Goal: Task Accomplishment & Management: Manage account settings

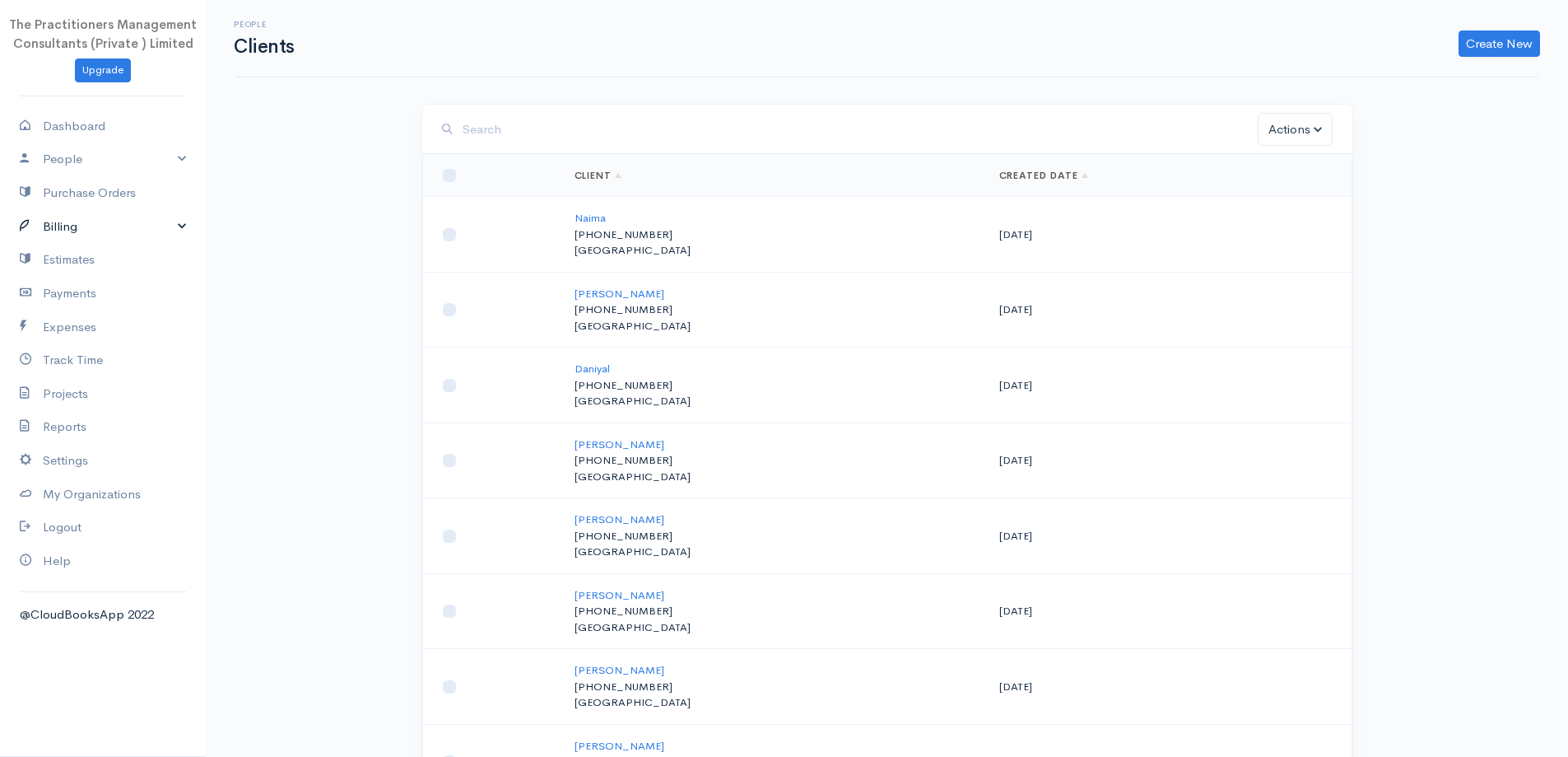
click at [118, 229] on link "Billing" at bounding box center [102, 227] width 206 height 34
click at [99, 255] on link "Invoice" at bounding box center [102, 257] width 206 height 29
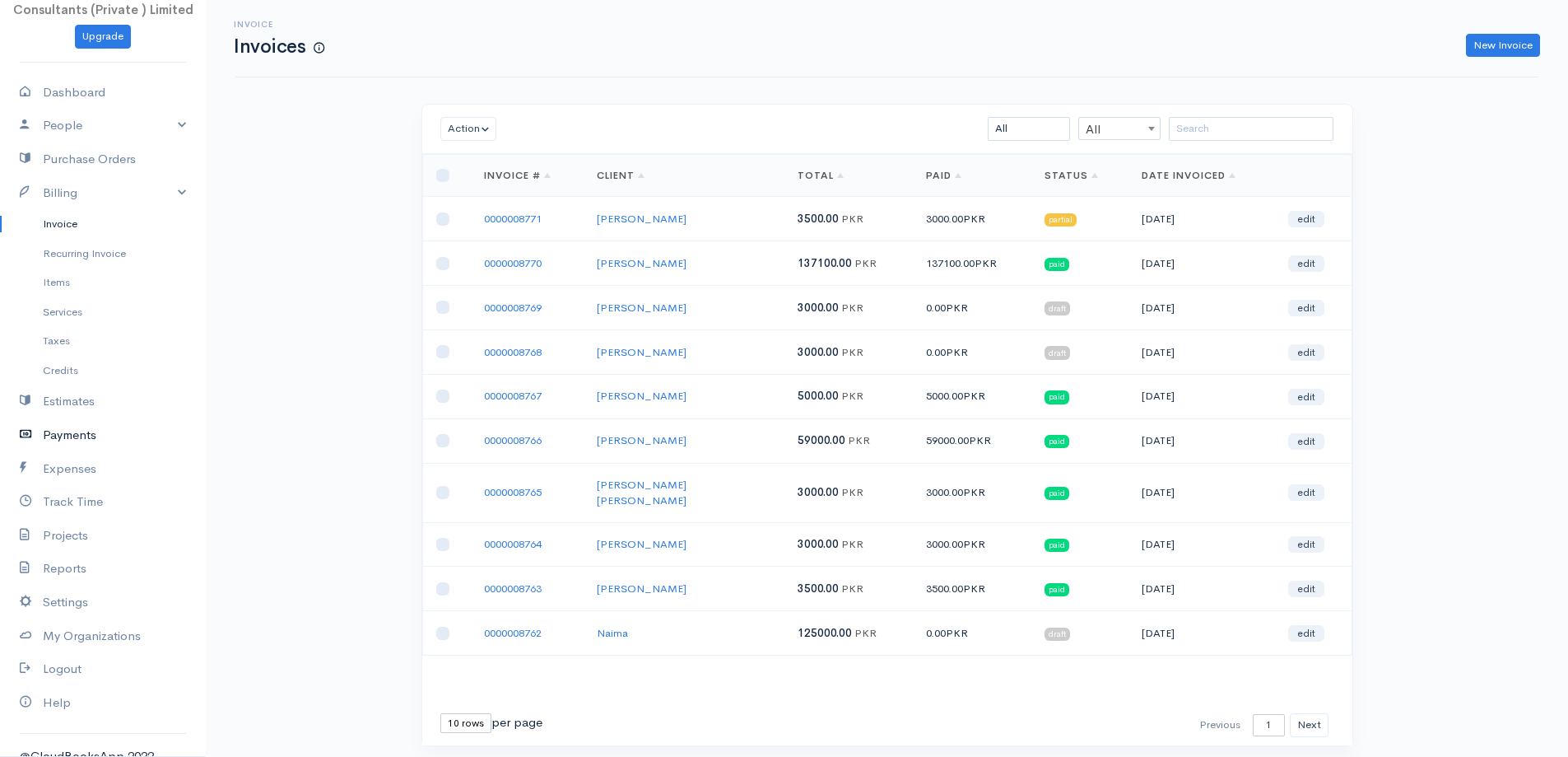
scroll to position [53, 0]
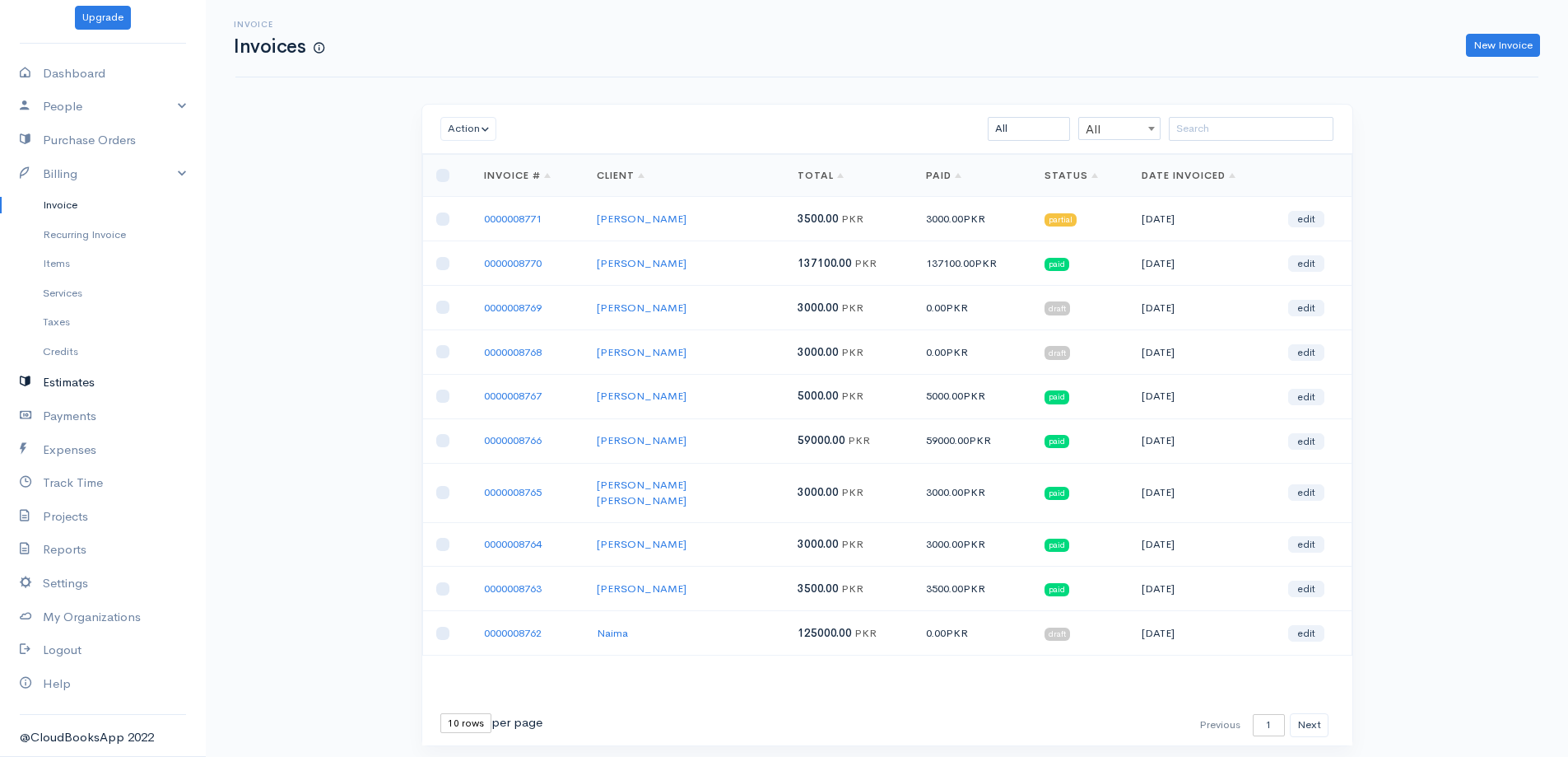
click at [98, 380] on link "Estimates" at bounding box center [102, 383] width 206 height 34
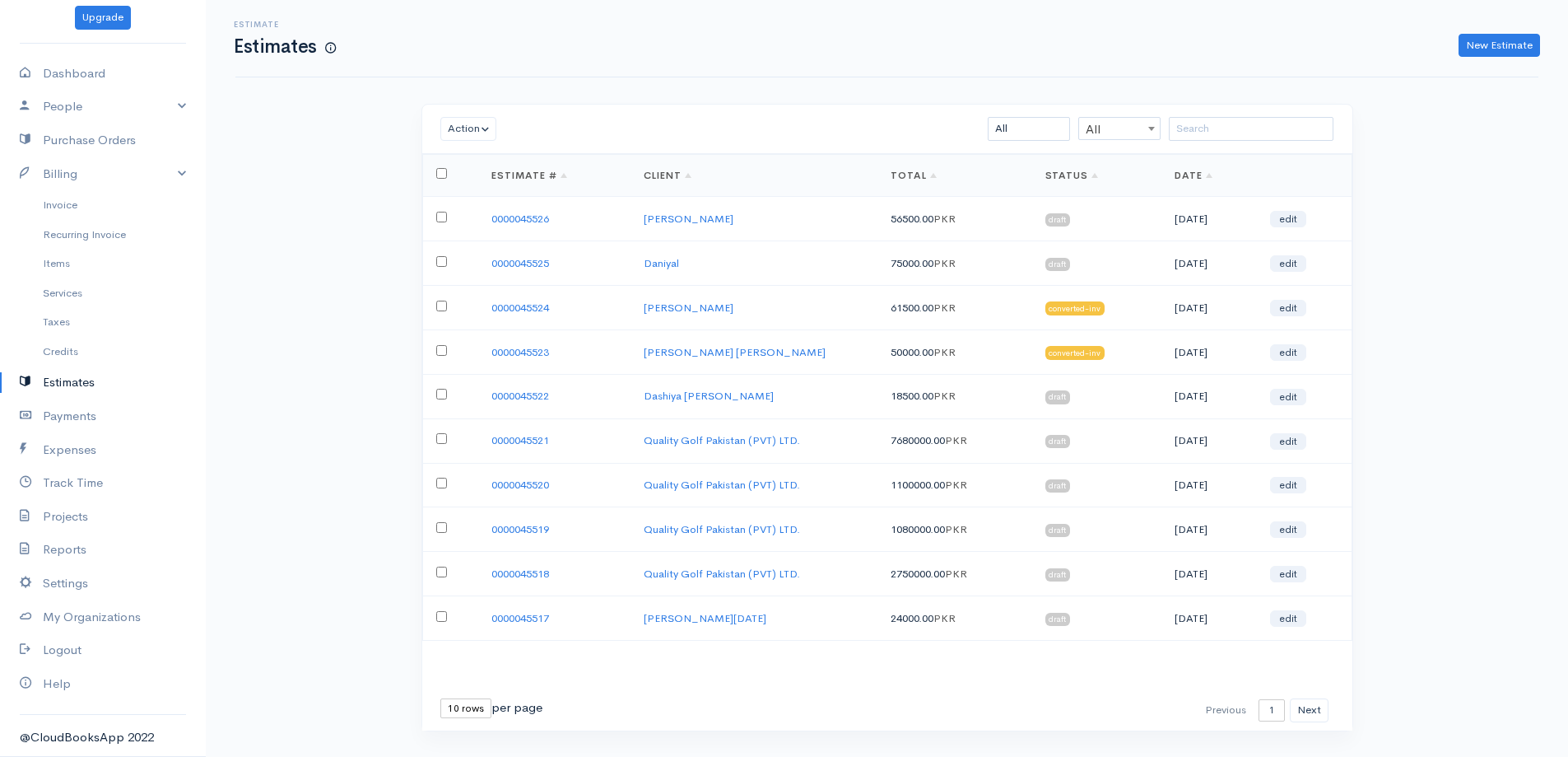
scroll to position [35, 0]
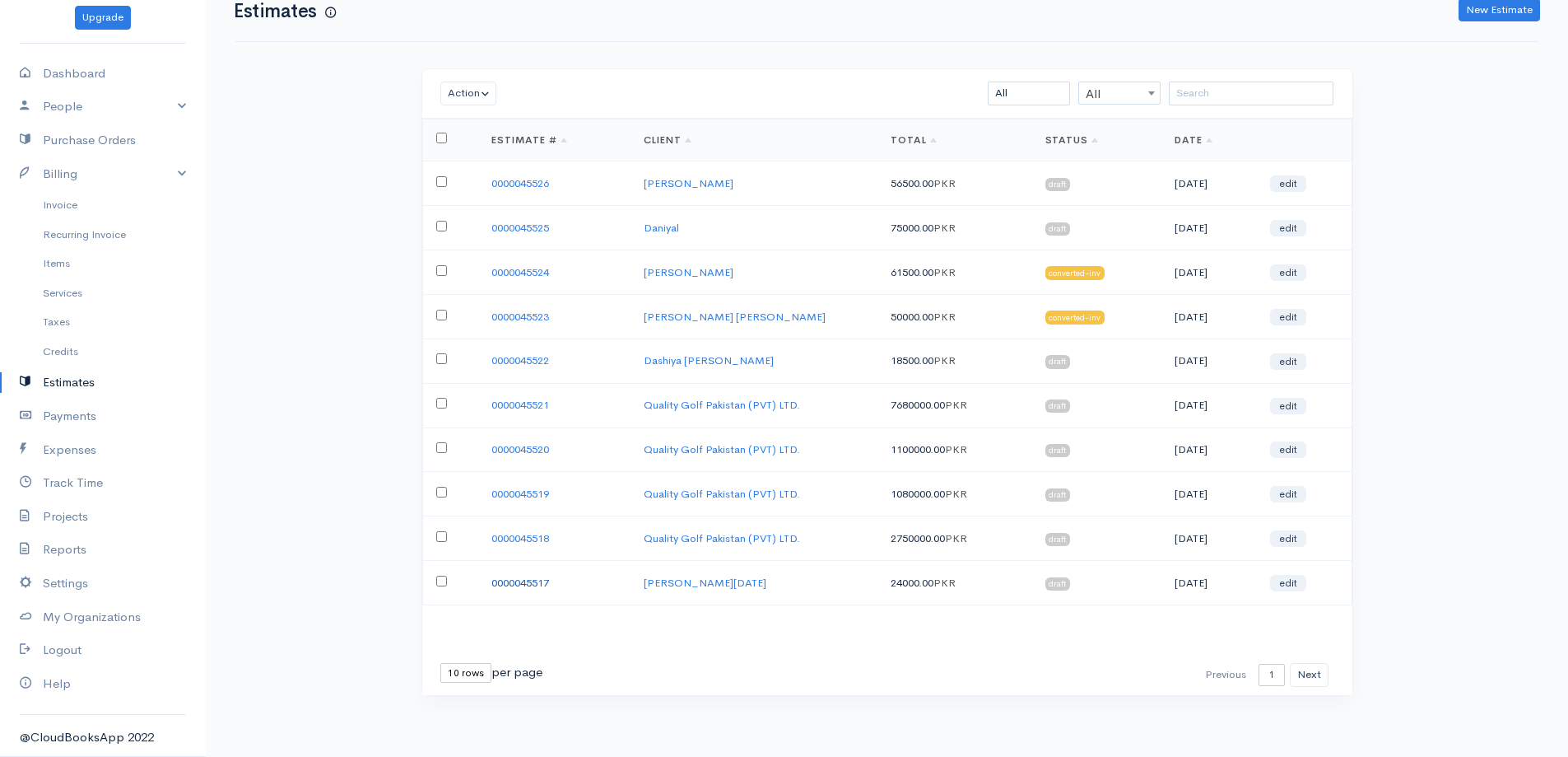
click at [504, 577] on link "0000045517" at bounding box center [520, 582] width 58 height 14
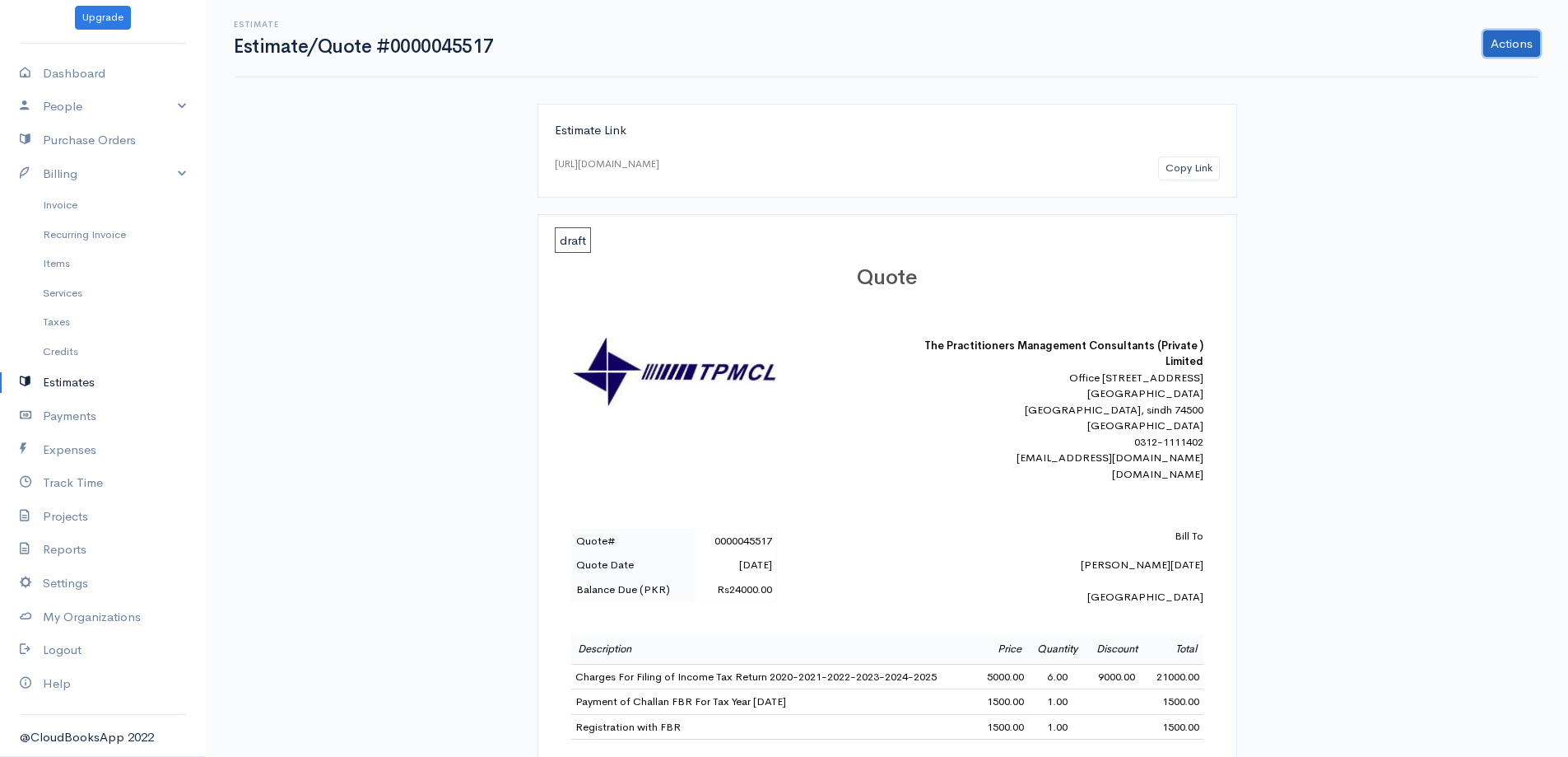
click at [1521, 44] on link "Actions" at bounding box center [1512, 44] width 57 height 27
click at [1425, 135] on link "Convert To Invoice" at bounding box center [1469, 135] width 145 height 28
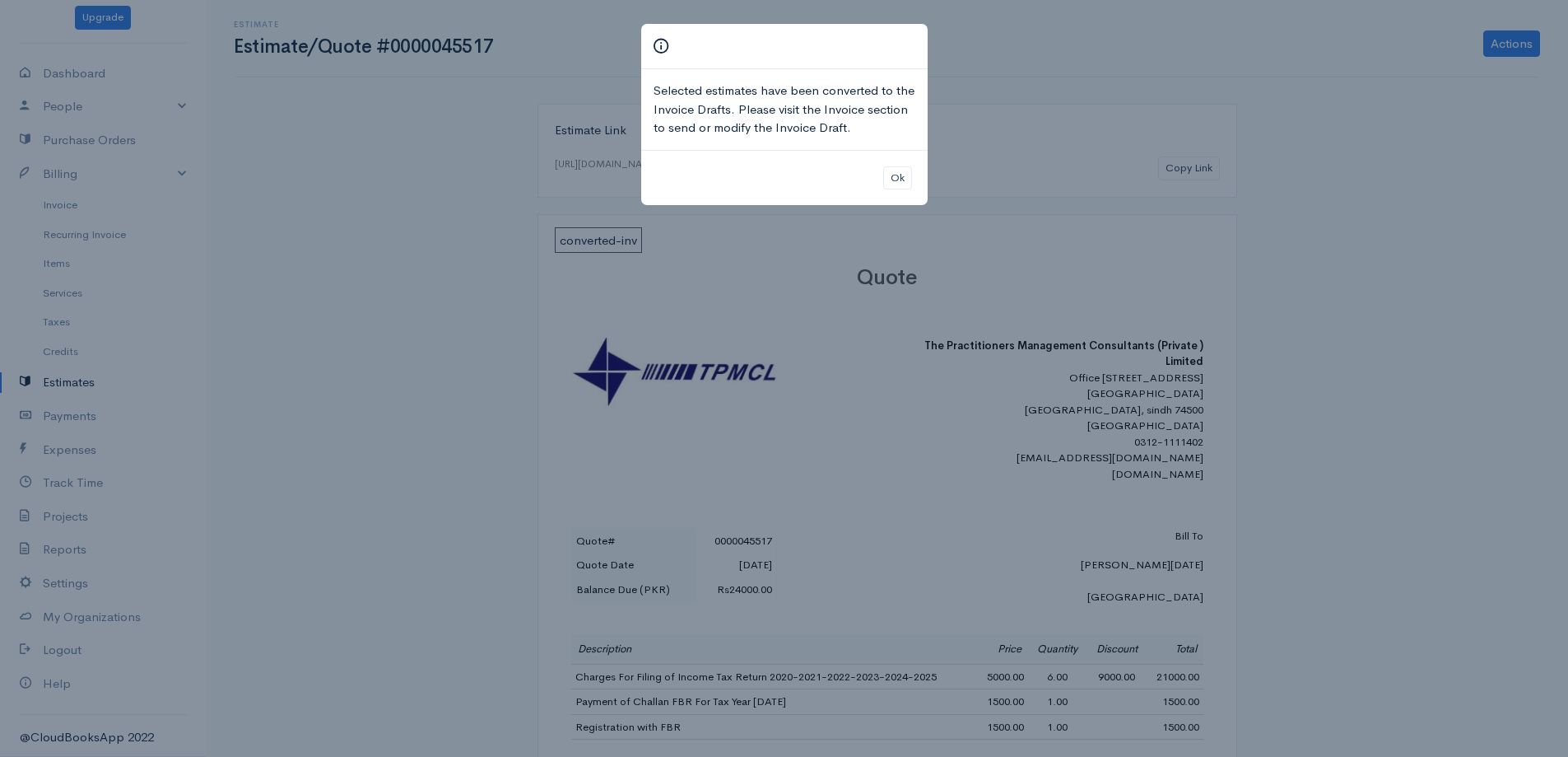
click at [920, 161] on div "Ok" at bounding box center [784, 177] width 286 height 56
click at [905, 172] on button "Ok" at bounding box center [897, 178] width 28 height 24
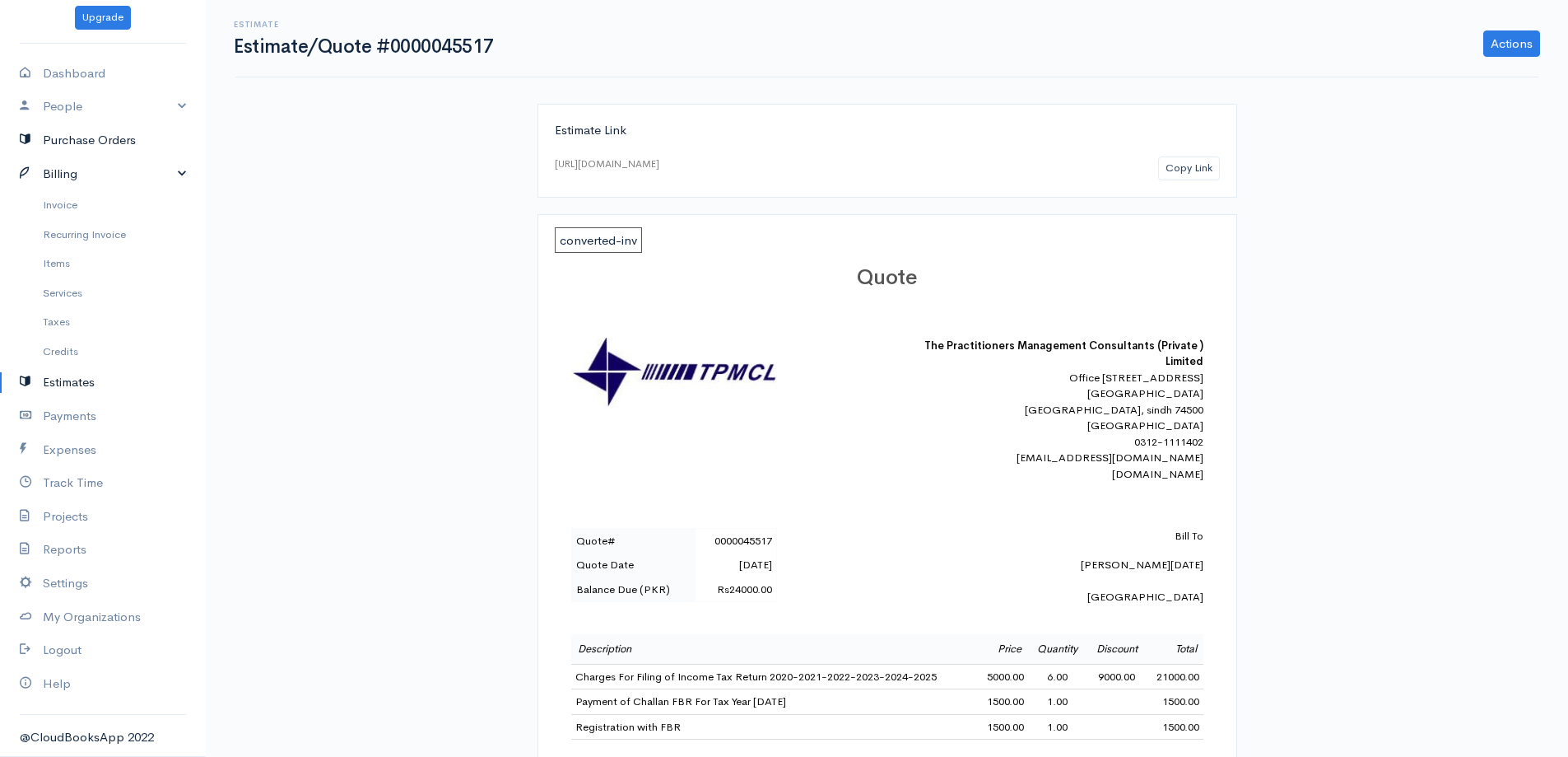
drag, startPoint x: 45, startPoint y: 180, endPoint x: 54, endPoint y: 196, distance: 18.4
click at [47, 183] on link "Billing" at bounding box center [102, 174] width 206 height 34
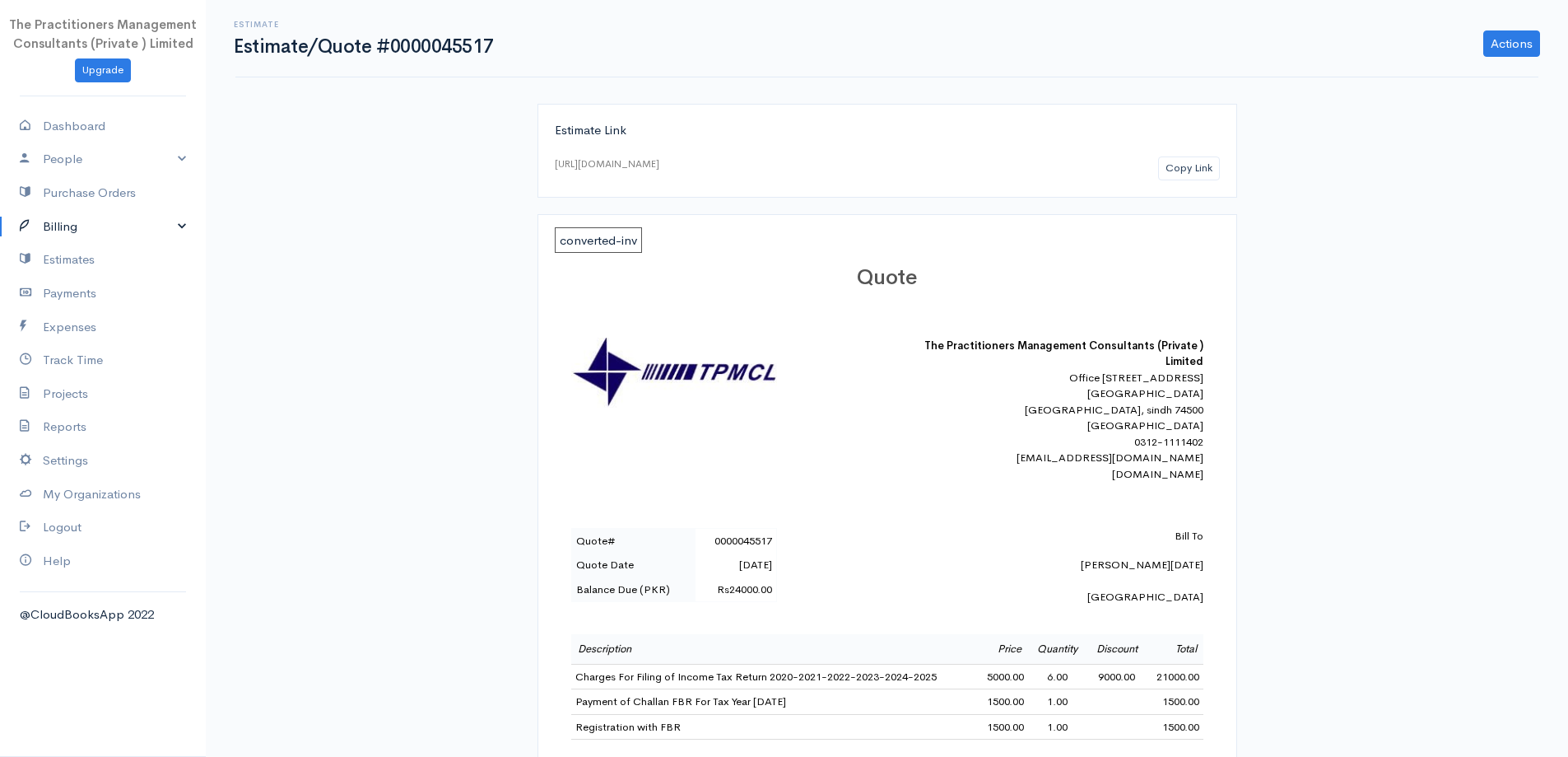
click at [59, 219] on link "Billing" at bounding box center [102, 227] width 206 height 34
click at [80, 248] on link "Invoice" at bounding box center [102, 257] width 206 height 29
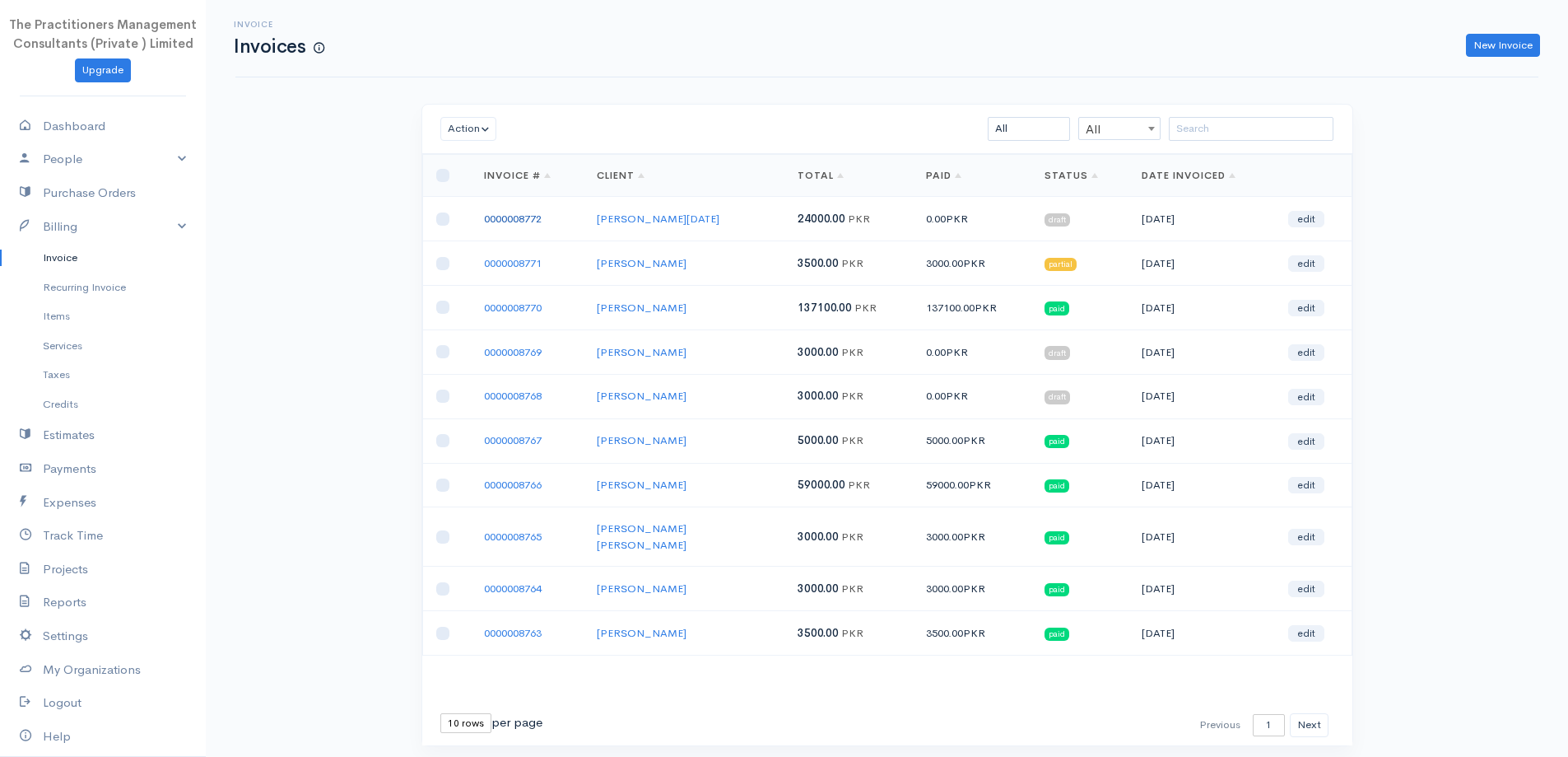
click at [514, 222] on link "0000008772" at bounding box center [513, 218] width 58 height 14
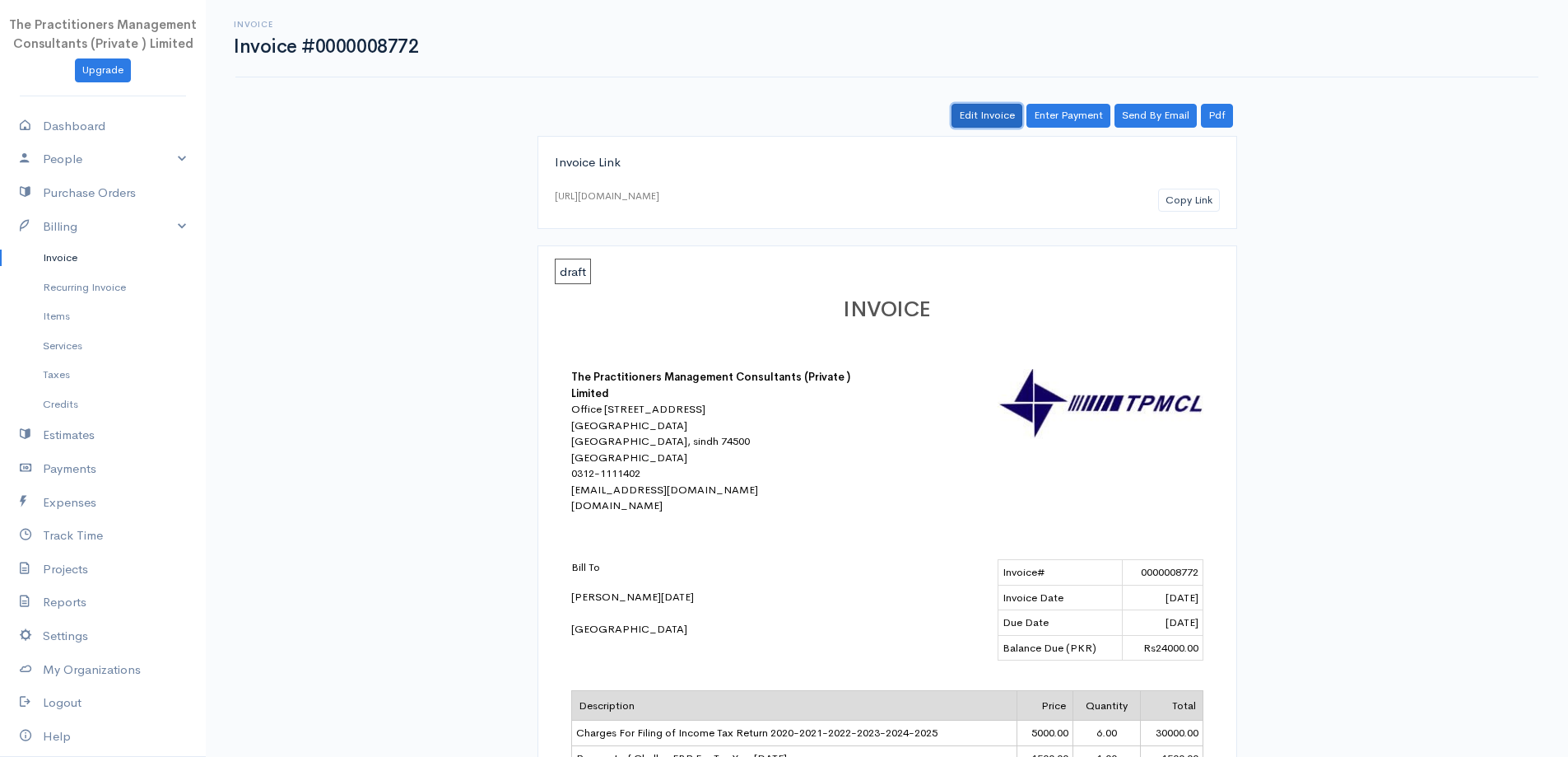
click at [996, 124] on link "Edit Invoice" at bounding box center [986, 115] width 71 height 24
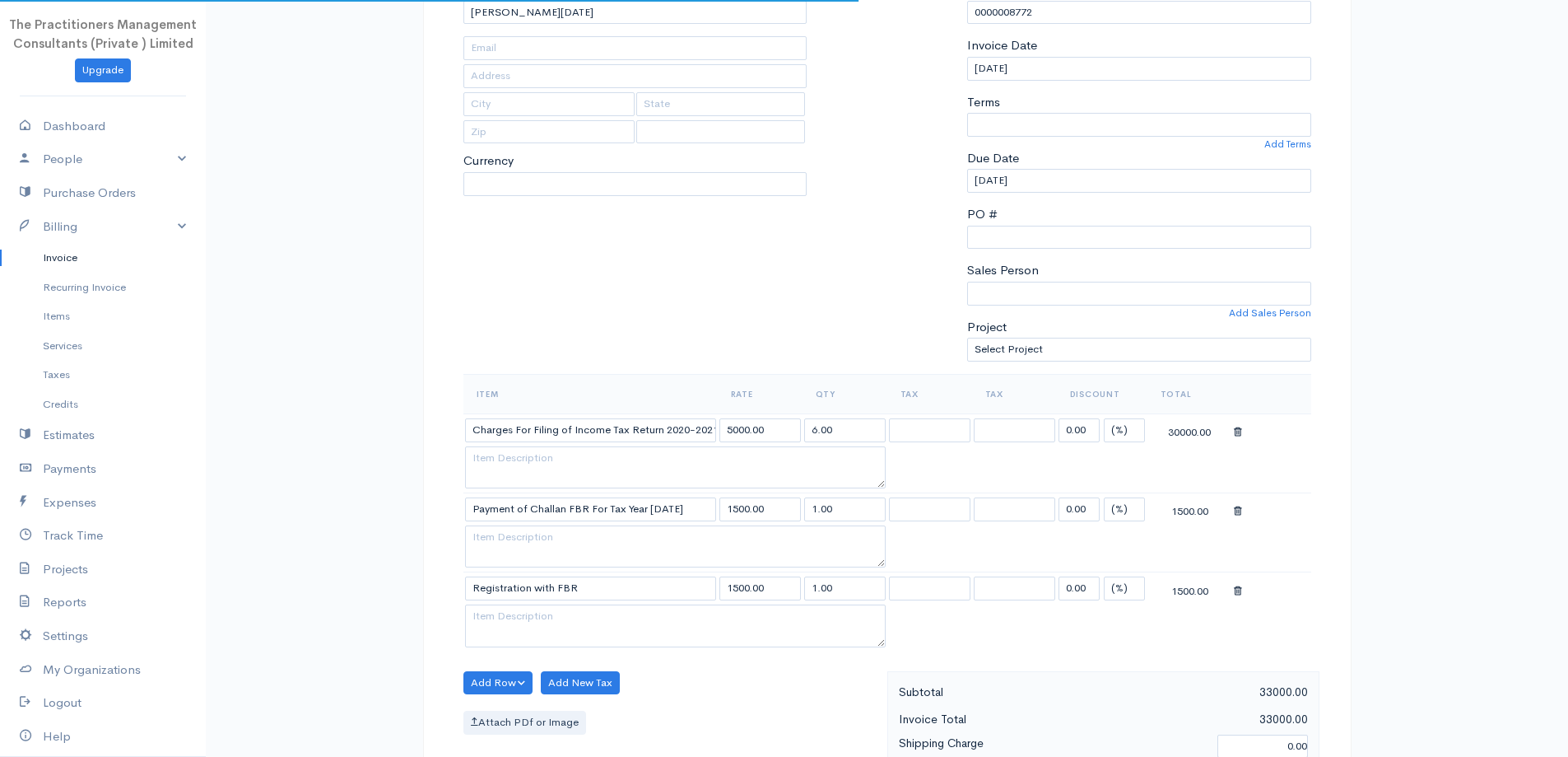
select select "[GEOGRAPHIC_DATA]"
select select "PKR"
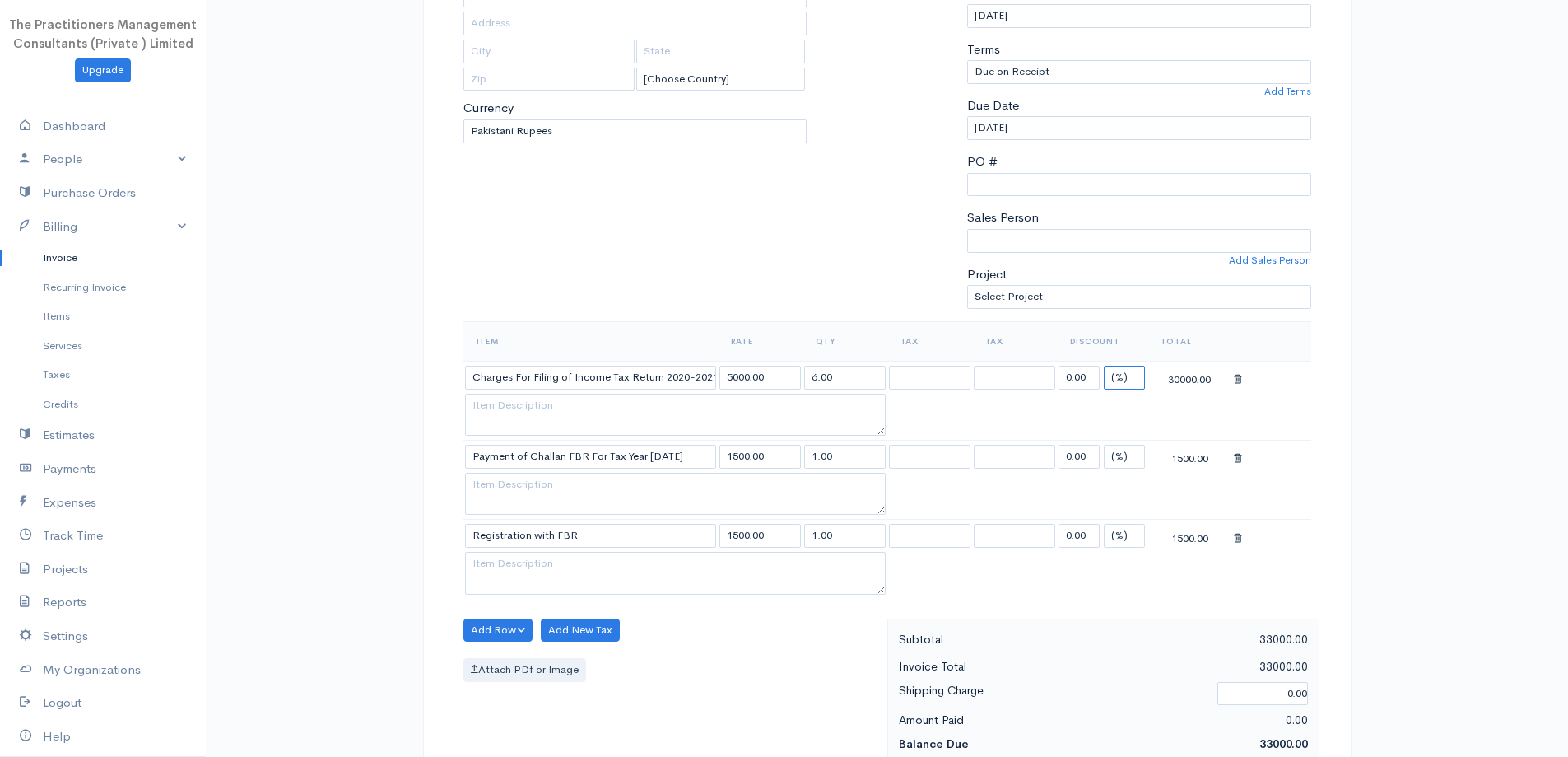
click at [1127, 387] on select "(%) Flat" at bounding box center [1124, 377] width 41 height 24
select select "2"
click at [1104, 366] on select "(%) Flat" at bounding box center [1124, 377] width 41 height 24
click at [1090, 375] on input "0.00" at bounding box center [1078, 377] width 41 height 24
click at [1090, 374] on input "0.00" at bounding box center [1078, 377] width 41 height 24
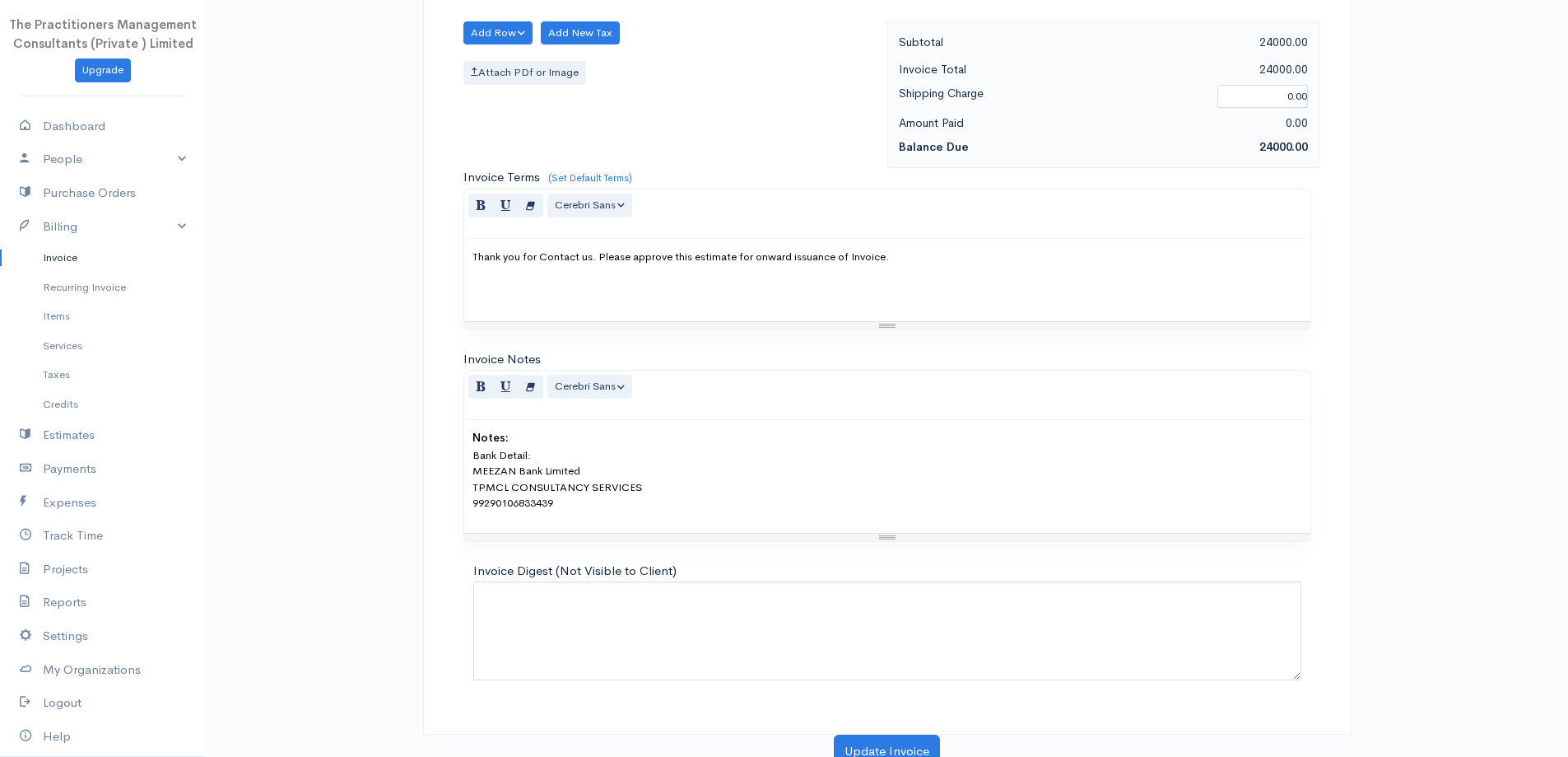
scroll to position [856, 0]
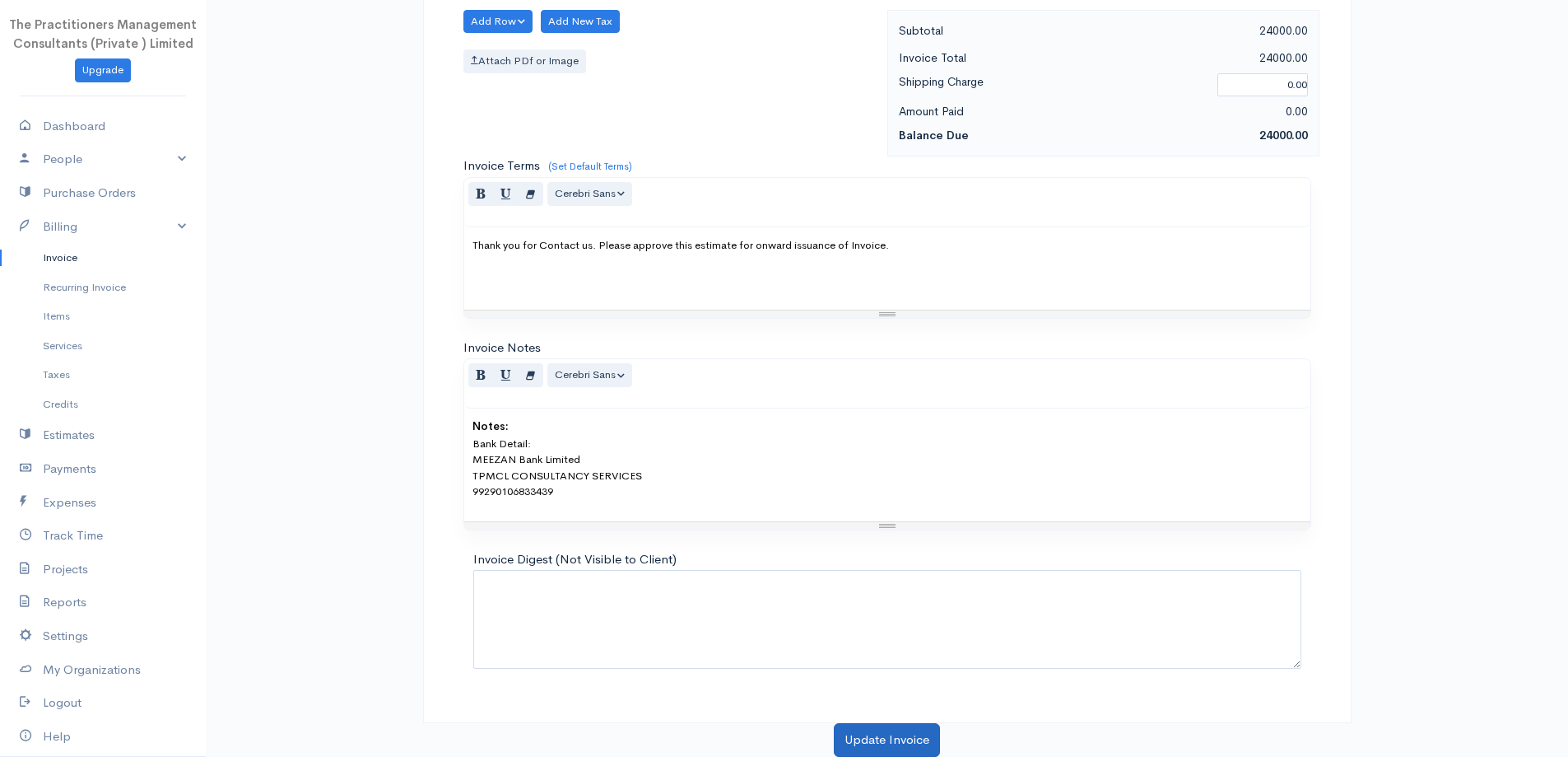
type input "9000"
click at [856, 731] on button "Update Invoice" at bounding box center [887, 740] width 106 height 34
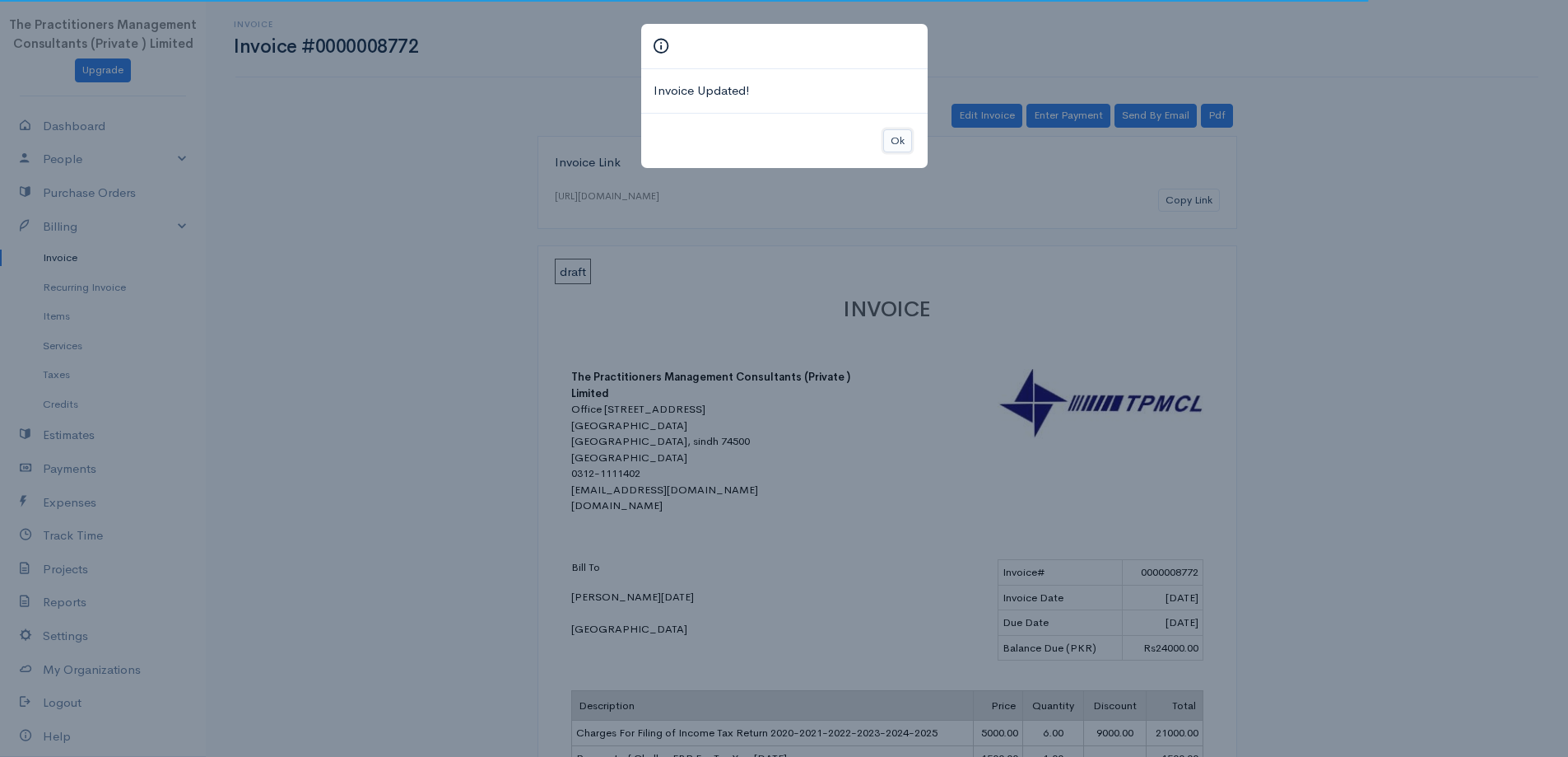
click at [898, 149] on button "Ok" at bounding box center [897, 140] width 28 height 24
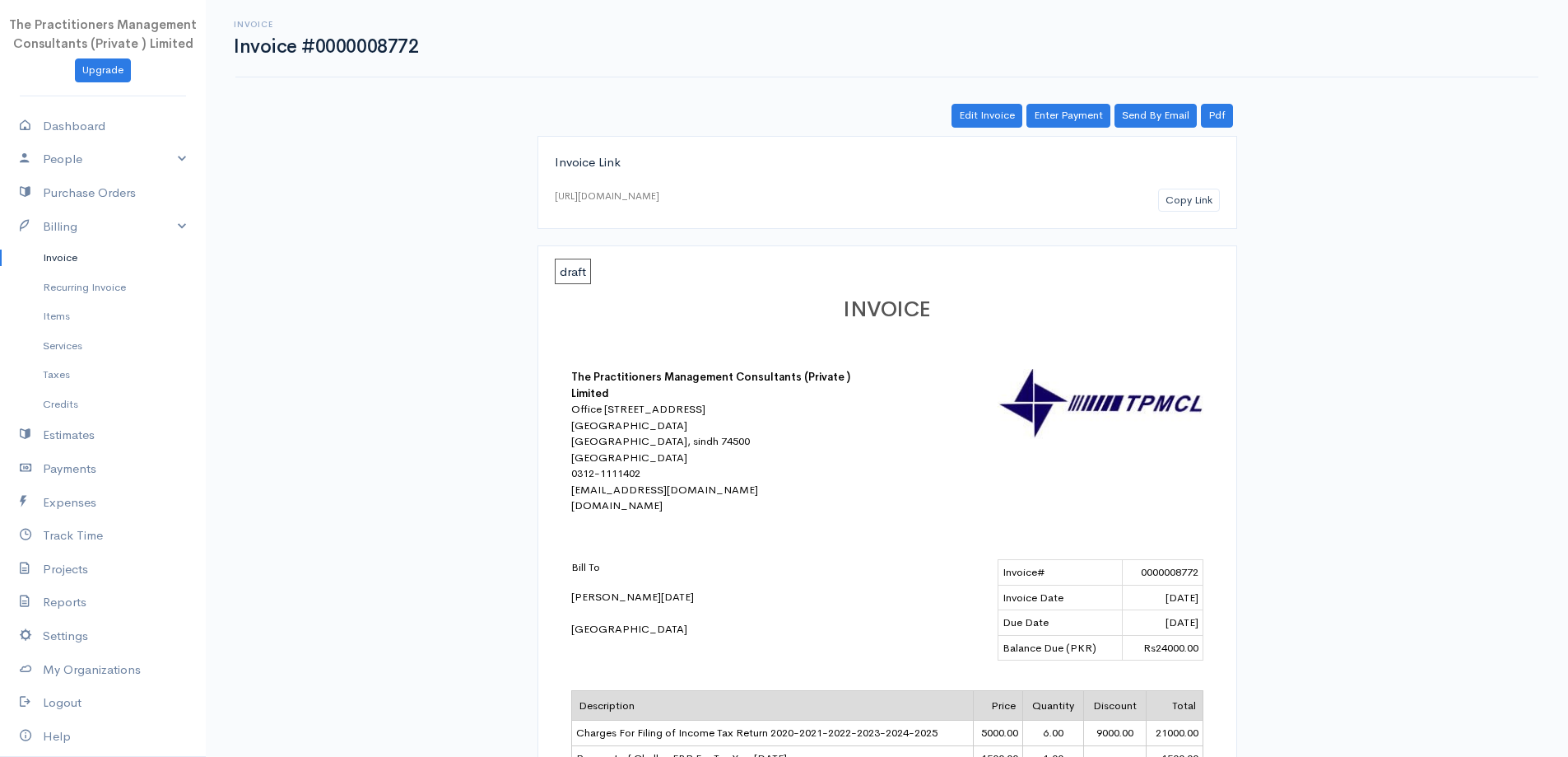
click at [84, 255] on link "Invoice" at bounding box center [102, 257] width 206 height 29
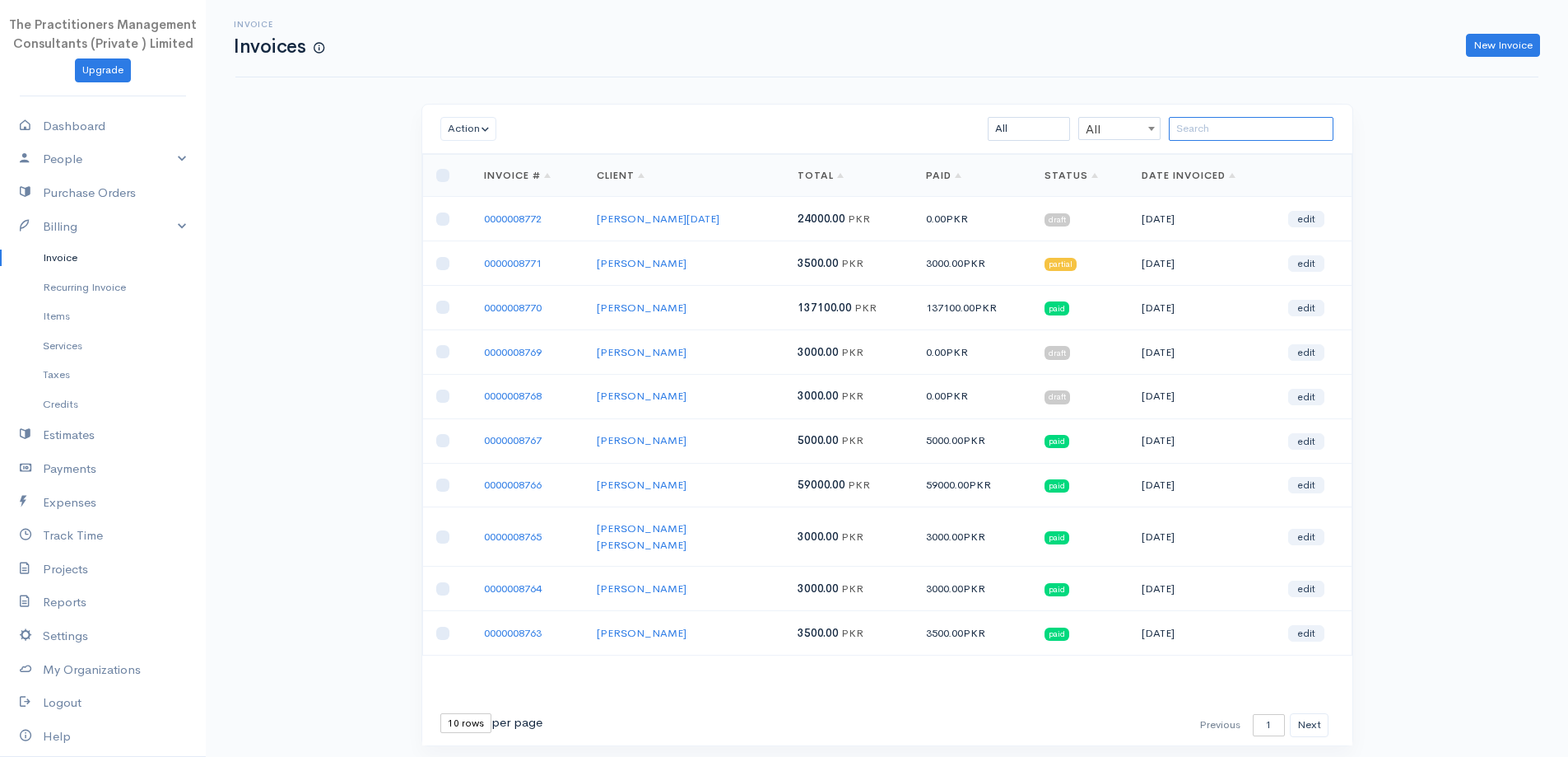
click at [1297, 134] on input "search" at bounding box center [1252, 128] width 165 height 24
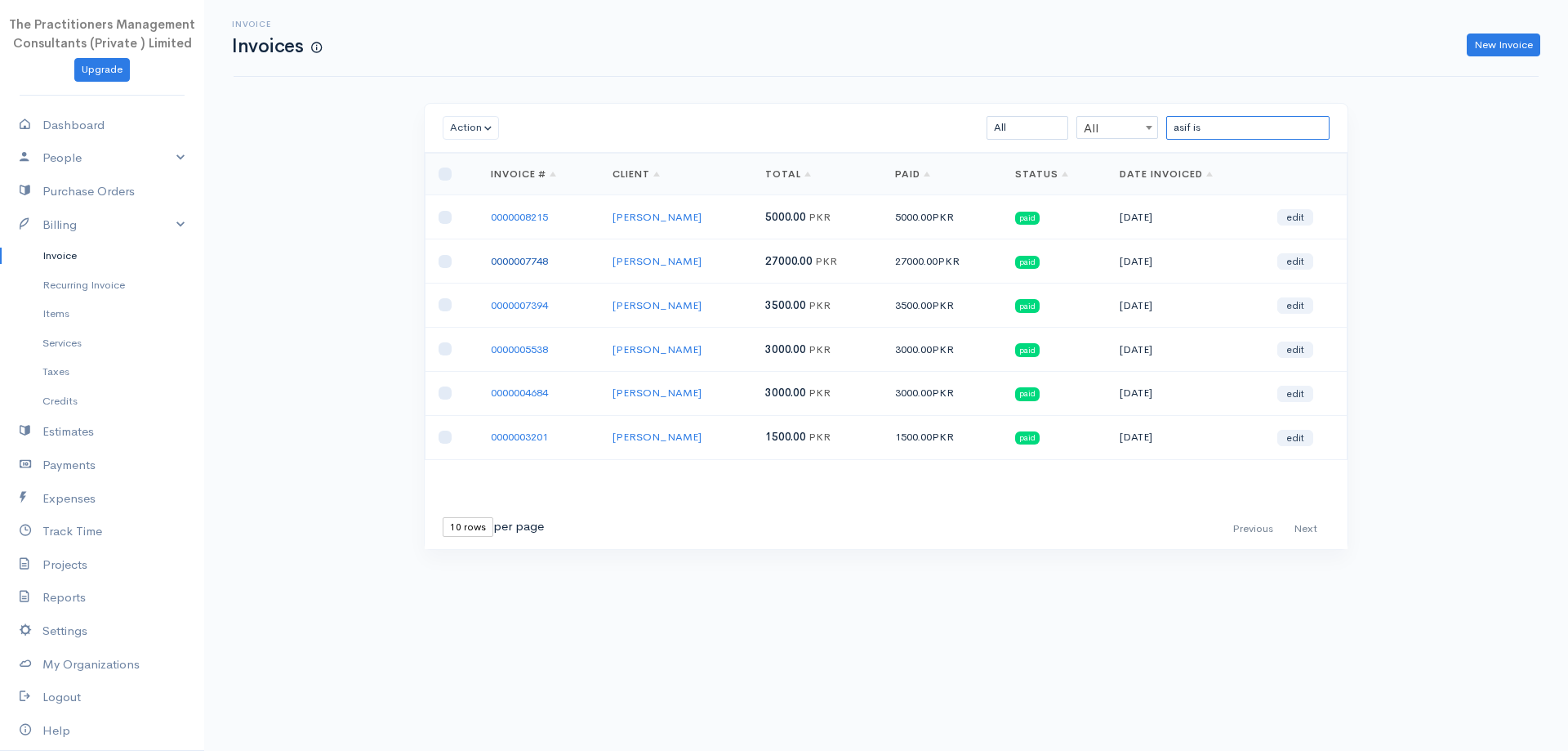
type input "asif is"
drag, startPoint x: 1287, startPoint y: 124, endPoint x: 809, endPoint y: 88, distance: 479.4
click at [813, 92] on div "Invoice Invoices New Invoice Action Archive Delete Download PDF Send [PERSON_NA…" at bounding box center [886, 305] width 1364 height 610
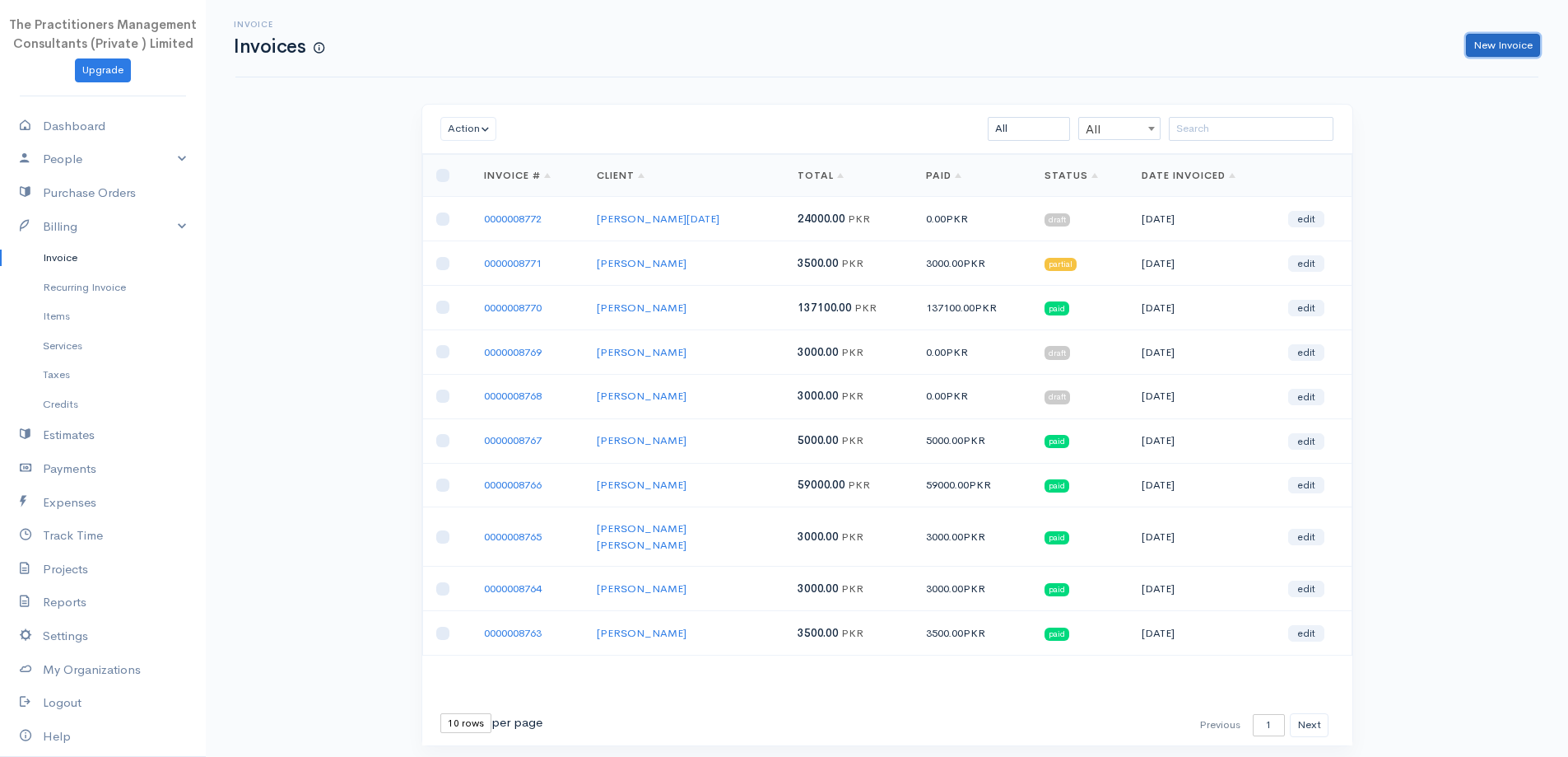
click at [1480, 51] on link "New Invoice" at bounding box center [1504, 45] width 74 height 24
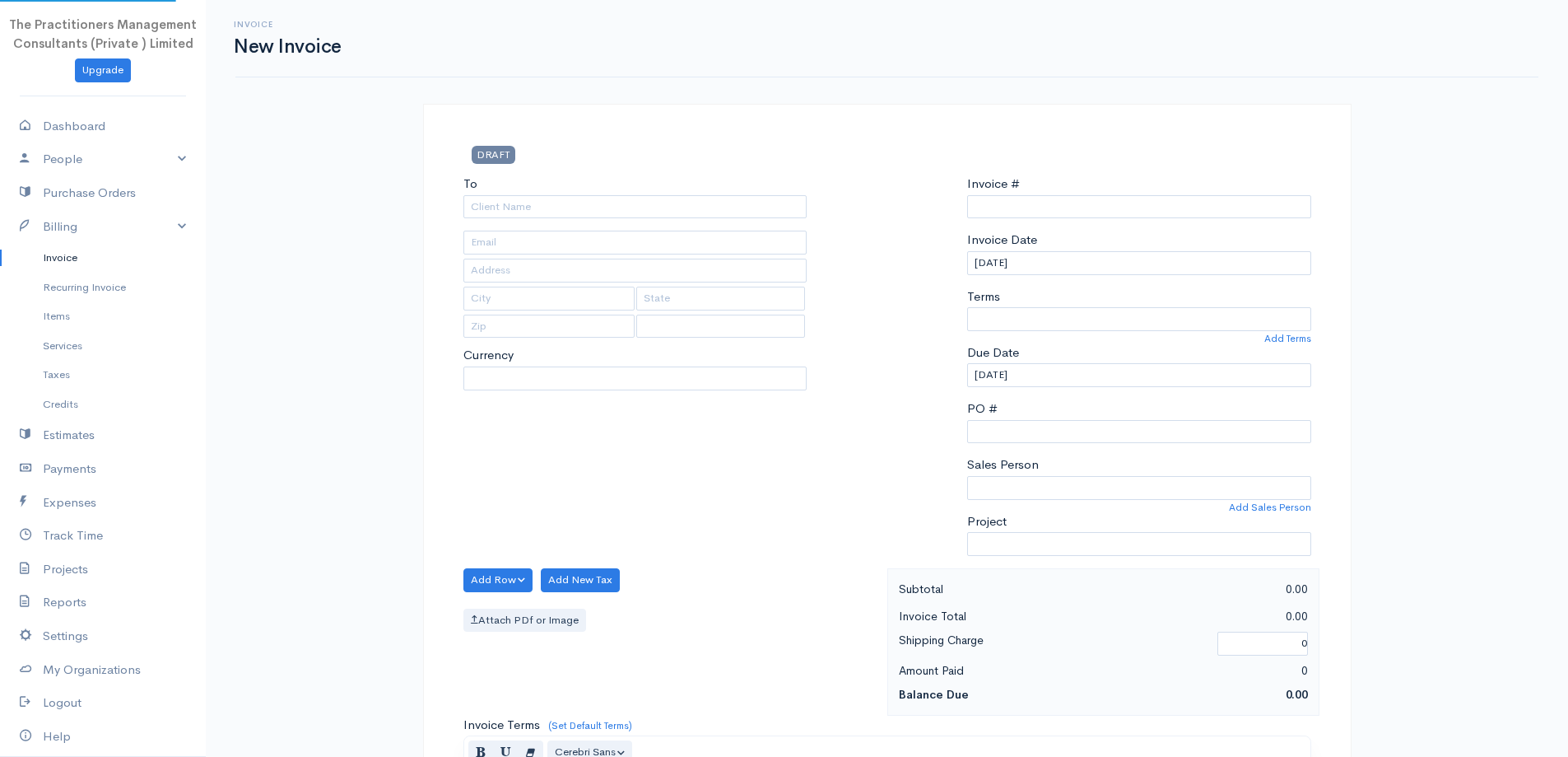
select select "PKR"
select select "[GEOGRAPHIC_DATA]"
type input "0000008773"
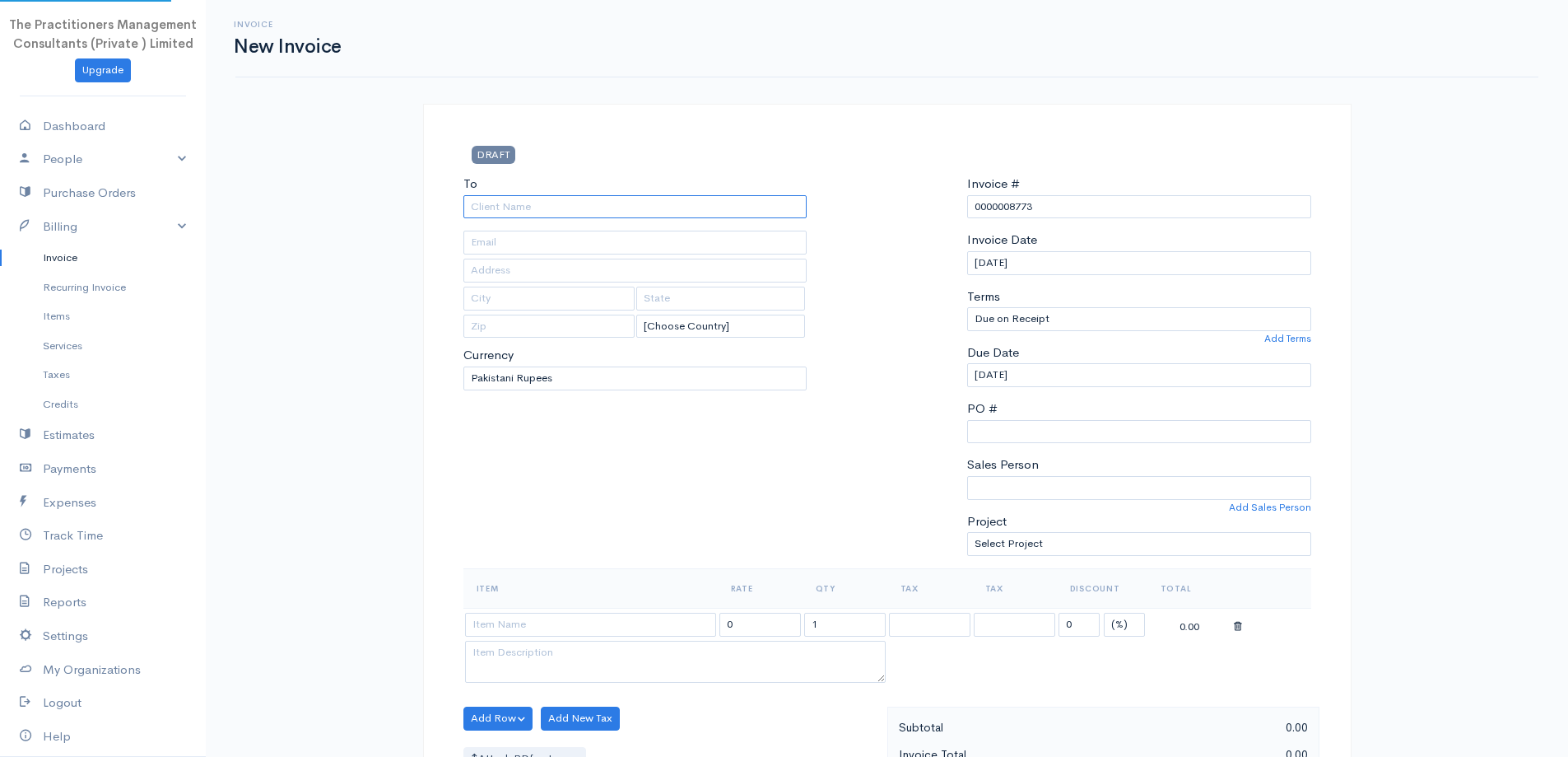
click at [677, 204] on input "To" at bounding box center [635, 207] width 344 height 24
type input "[PERSON_NAME]"
click at [700, 254] on body "The Practitioners Management Consultants (Private ) Limited Upgrade Dashboard P…" at bounding box center [784, 722] width 1568 height 1445
type input "62"
type input "[GEOGRAPHIC_DATA]"
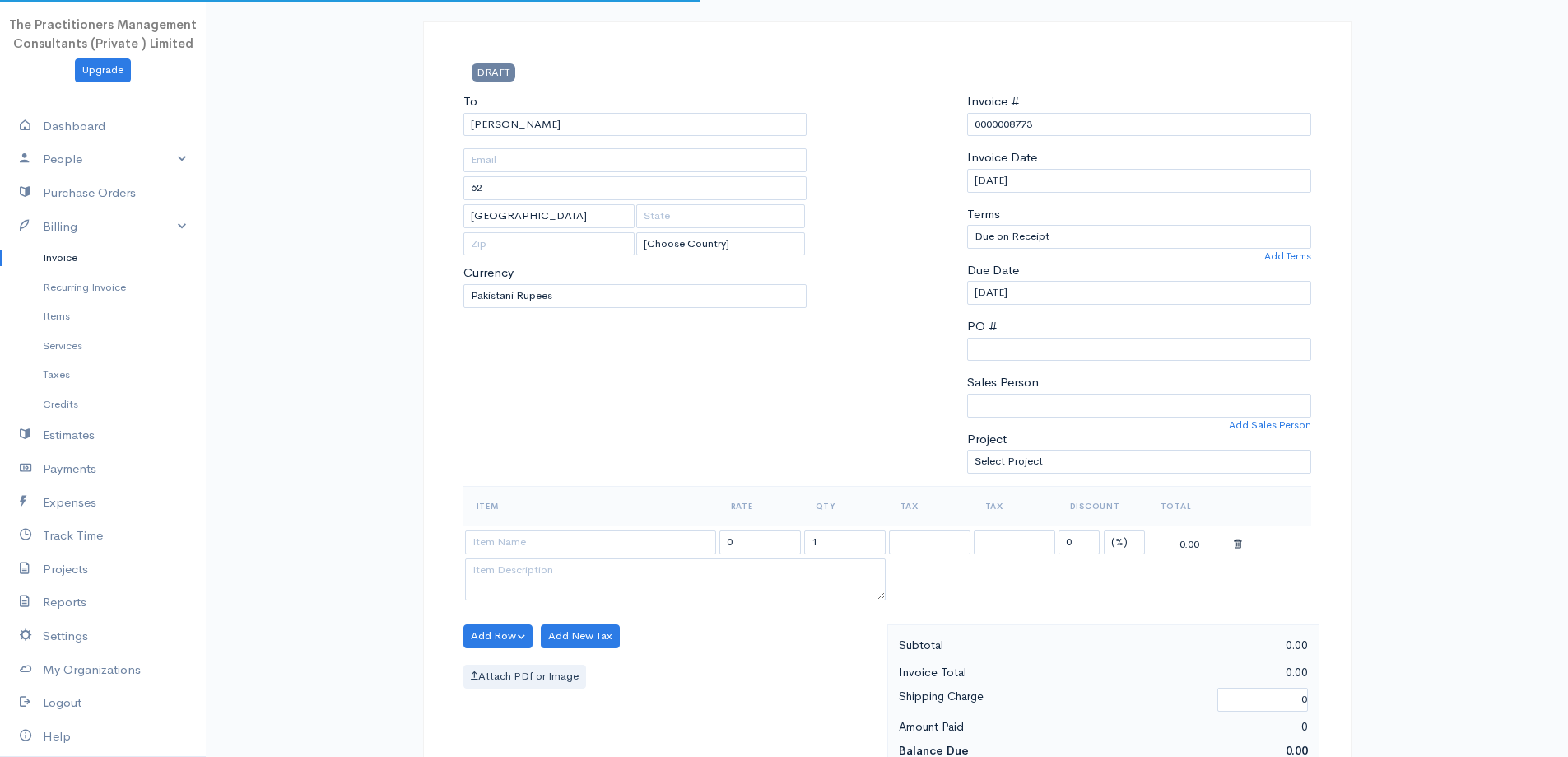
scroll to position [330, 0]
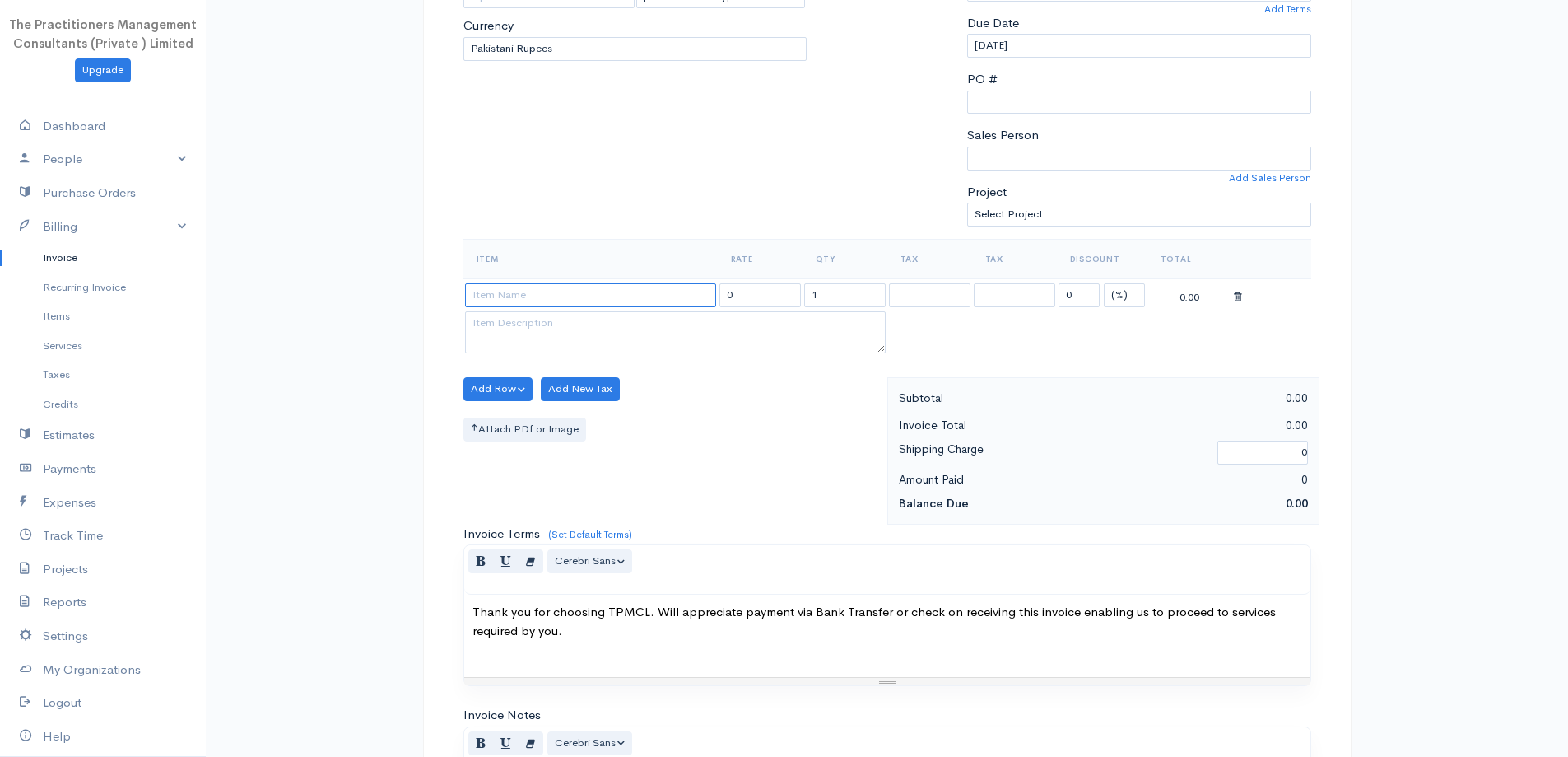
click at [662, 286] on input at bounding box center [590, 295] width 251 height 24
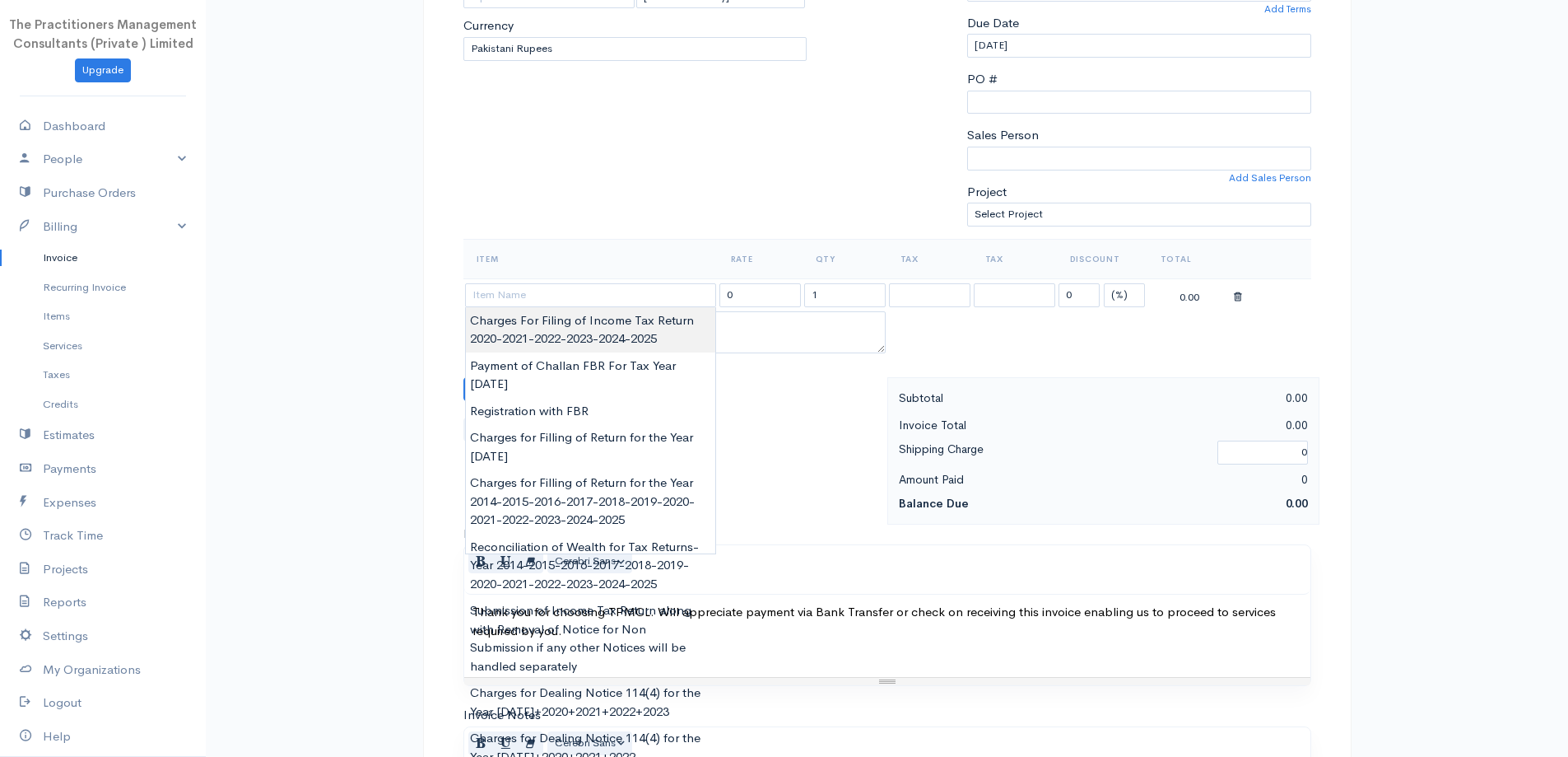
type input "Charges For Filing of Income Tax Return 2020-2021-2022-2023-2024-2025"
type input "5000.00"
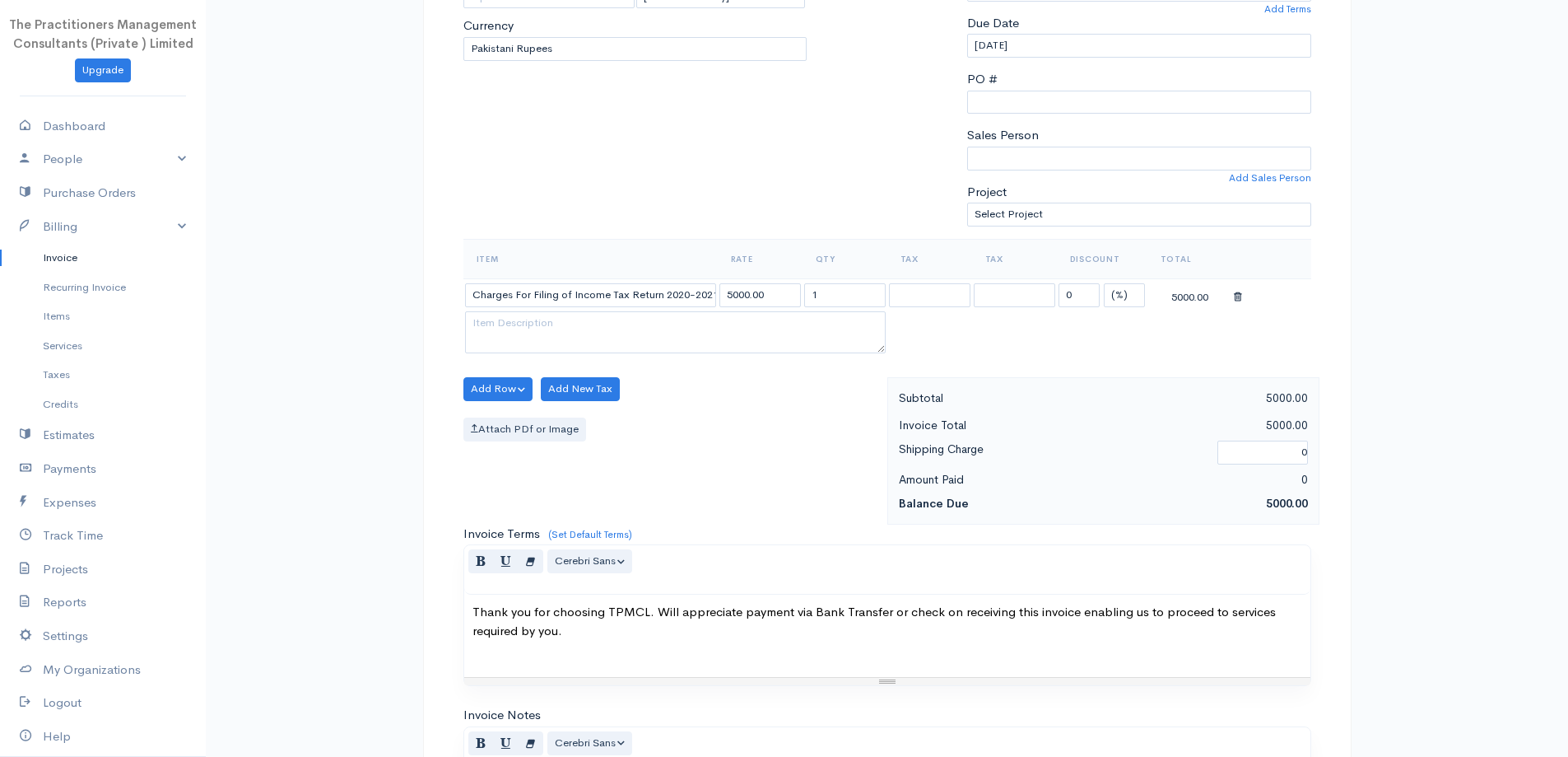
click at [689, 336] on body "The Practitioners Management Consultants (Private ) Limited Upgrade Dashboard P…" at bounding box center [784, 392] width 1568 height 1445
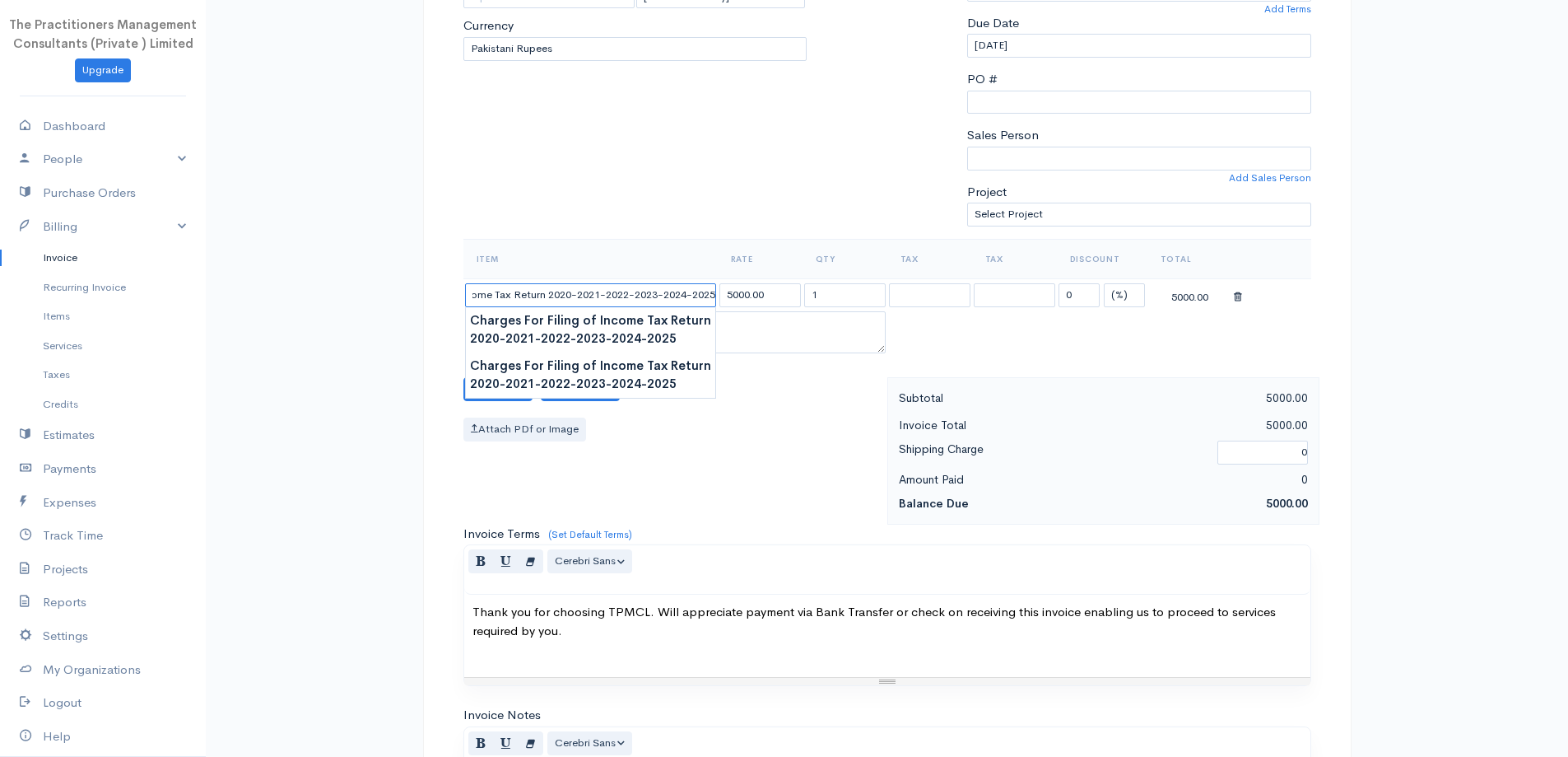
drag, startPoint x: 667, startPoint y: 302, endPoint x: 689, endPoint y: 298, distance: 22.4
click at [689, 298] on input "Charges For Filing of Income Tax Return 2020-2021-2022-2023-2024-2025" at bounding box center [590, 295] width 251 height 24
type input "Charges For Filing of Income Tax Return 2025"
click at [736, 297] on input "5000.00" at bounding box center [760, 295] width 81 height 24
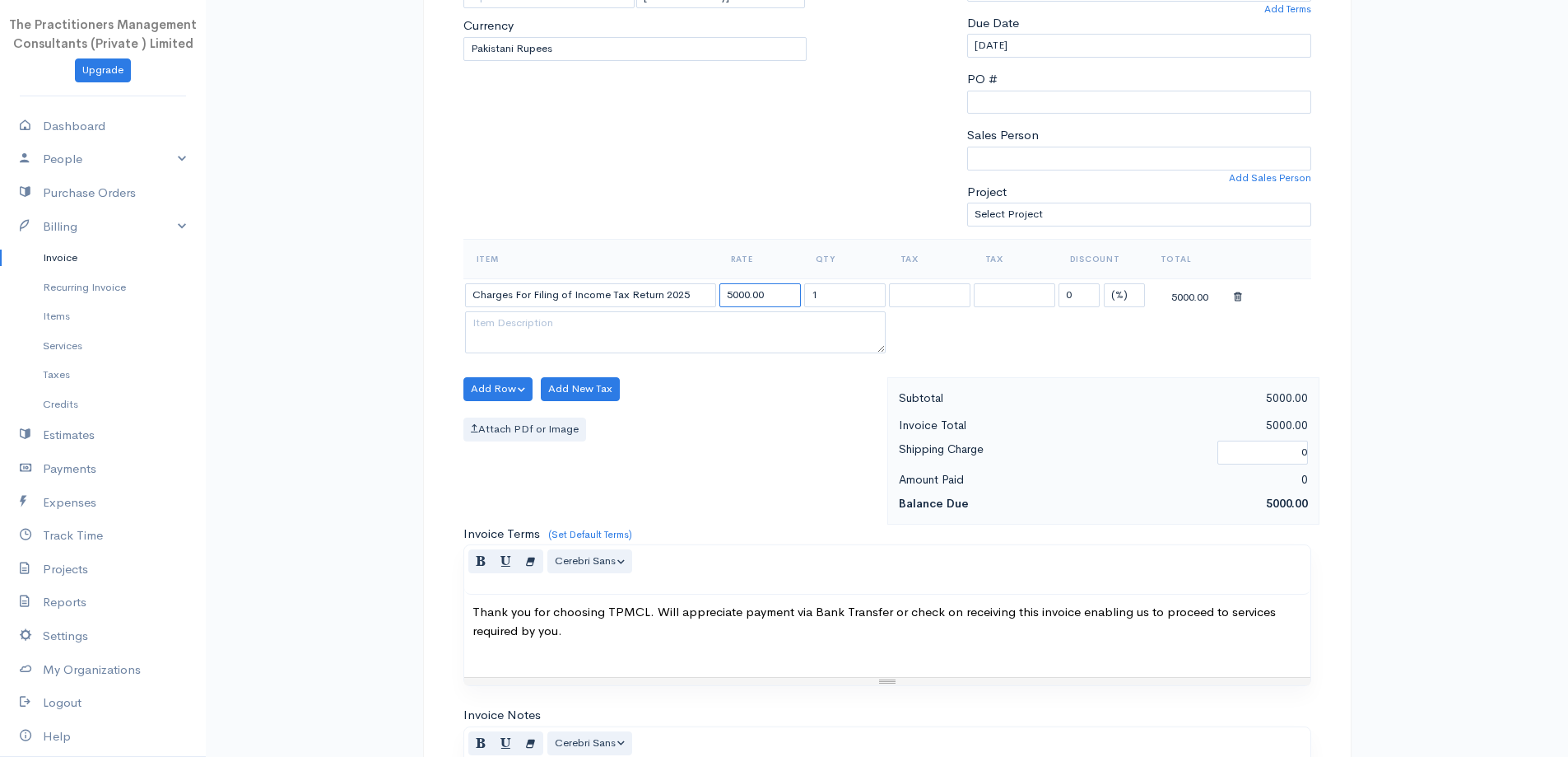
click at [731, 297] on input "5000.00" at bounding box center [760, 295] width 81 height 24
drag, startPoint x: 679, startPoint y: 185, endPoint x: 699, endPoint y: 208, distance: 30.5
click at [681, 187] on div "To [PERSON_NAME] 62 [GEOGRAPHIC_DATA] [Choose Country] [GEOGRAPHIC_DATA] [GEOGR…" at bounding box center [636, 42] width 361 height 393
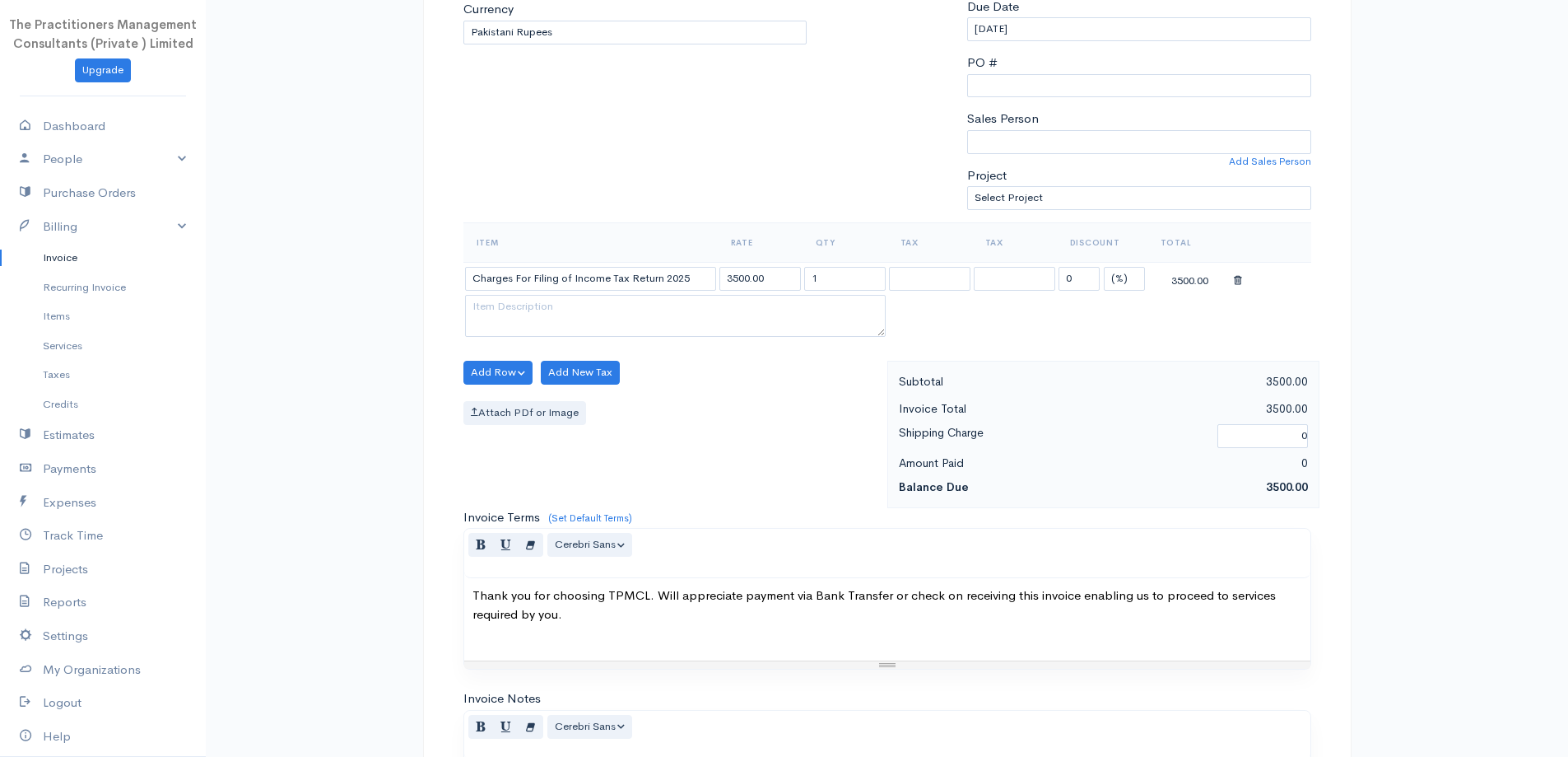
scroll to position [277, 0]
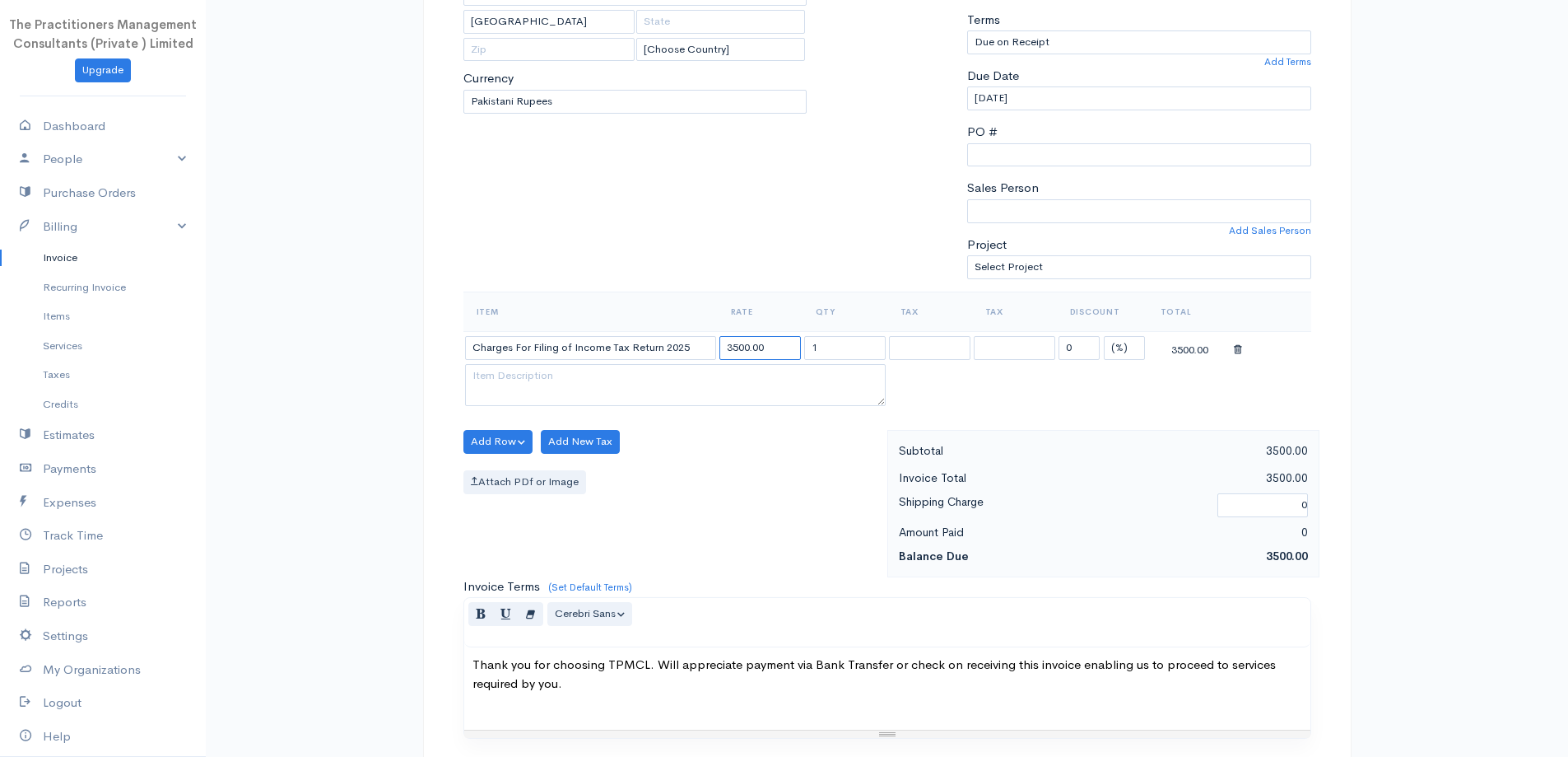
click at [737, 350] on input "3500.00" at bounding box center [760, 348] width 81 height 24
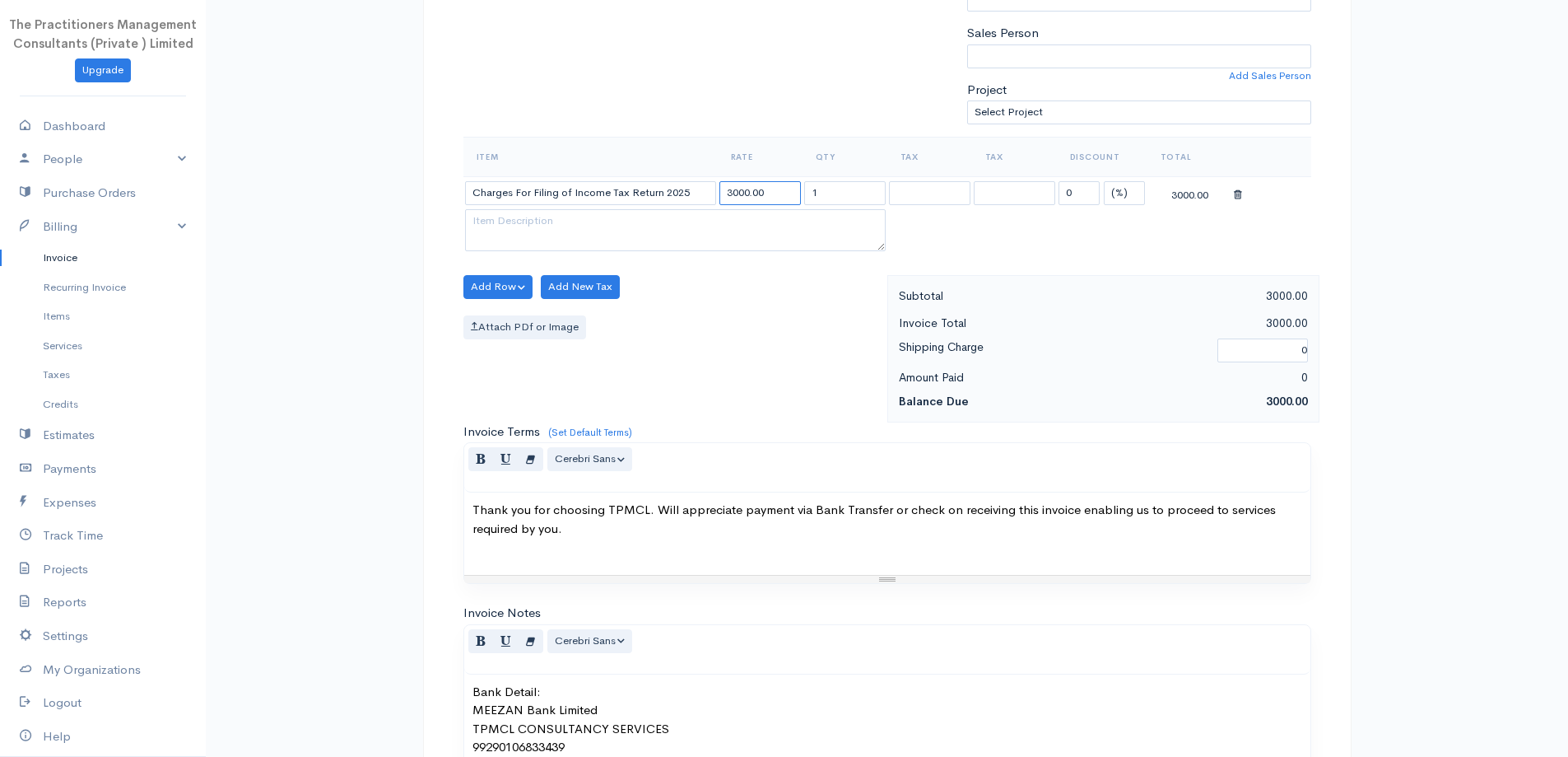
scroll to position [688, 0]
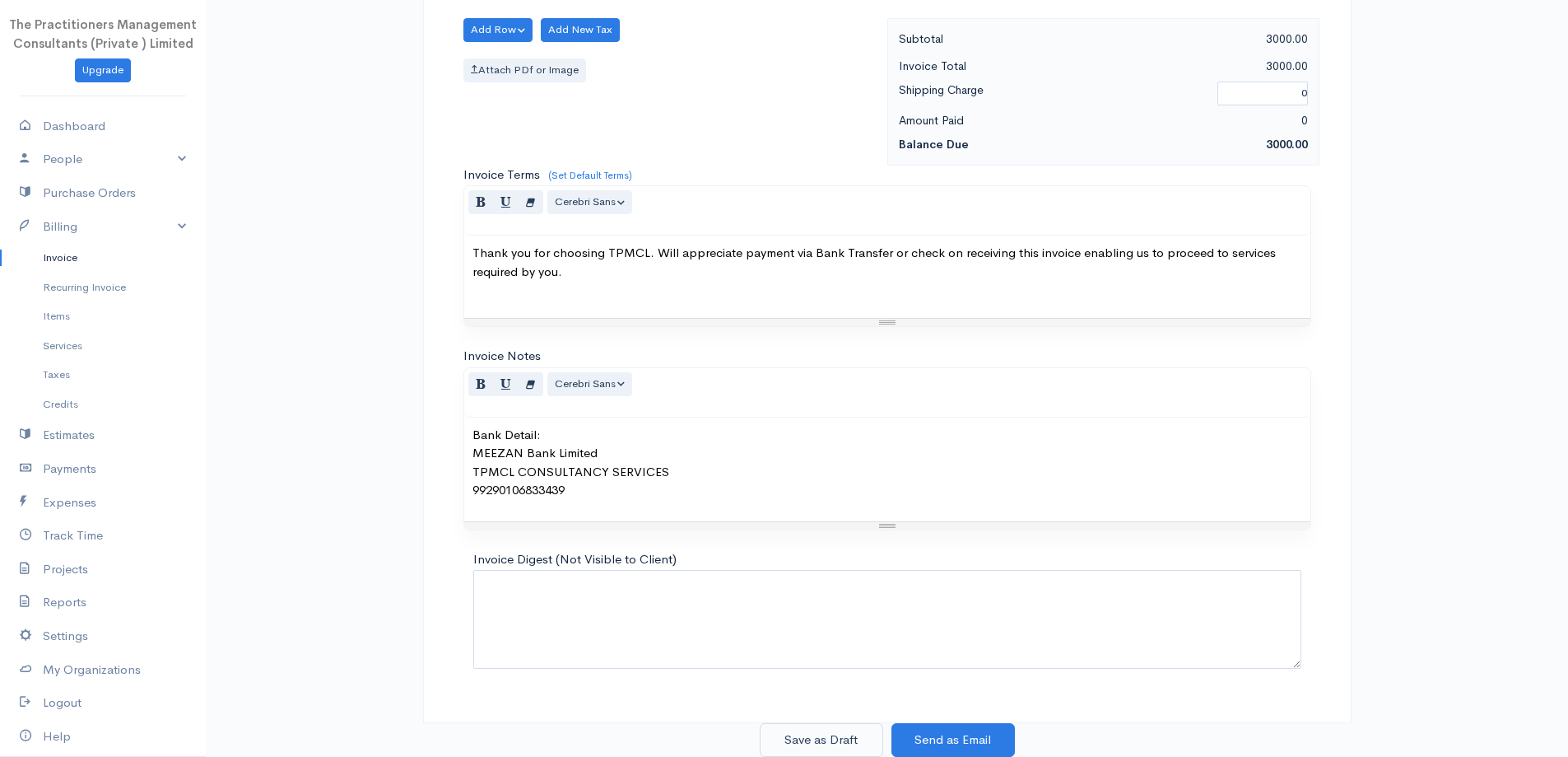
type input "3000.00"
click at [801, 725] on button "Save as Draft" at bounding box center [821, 740] width 123 height 34
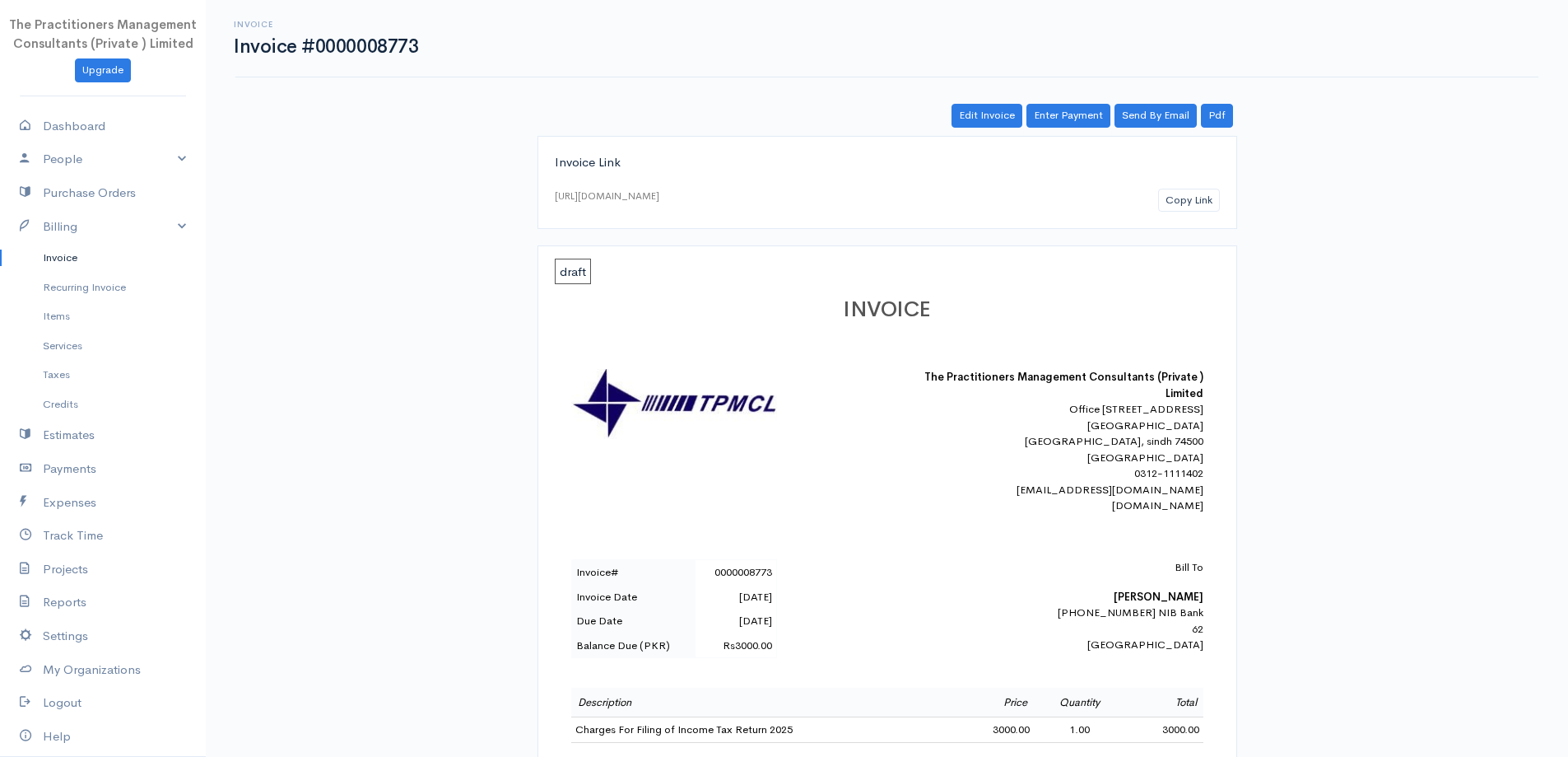
click at [63, 264] on link "Invoice" at bounding box center [102, 257] width 206 height 29
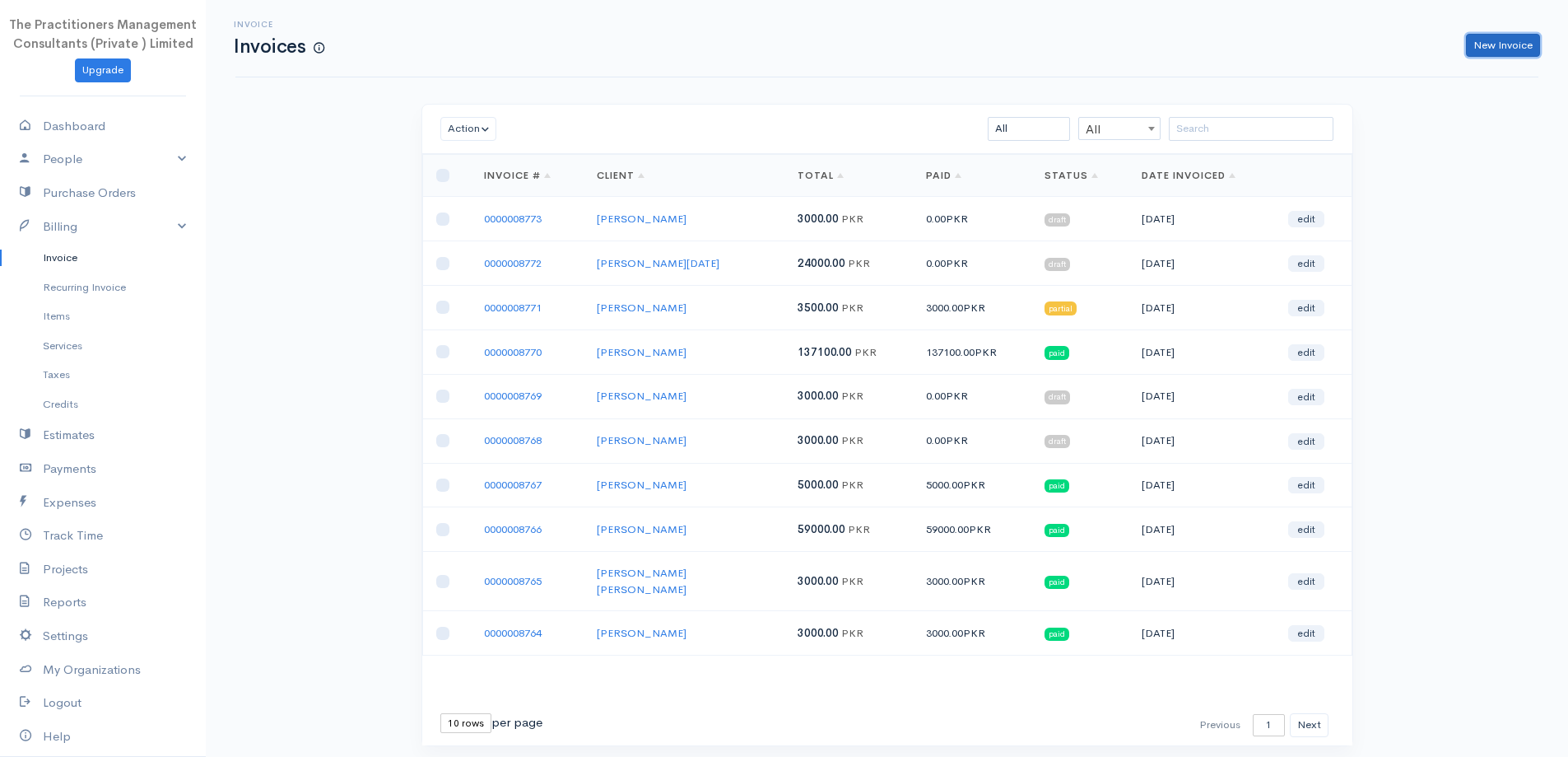
click at [1500, 34] on link "New Invoice" at bounding box center [1504, 45] width 74 height 24
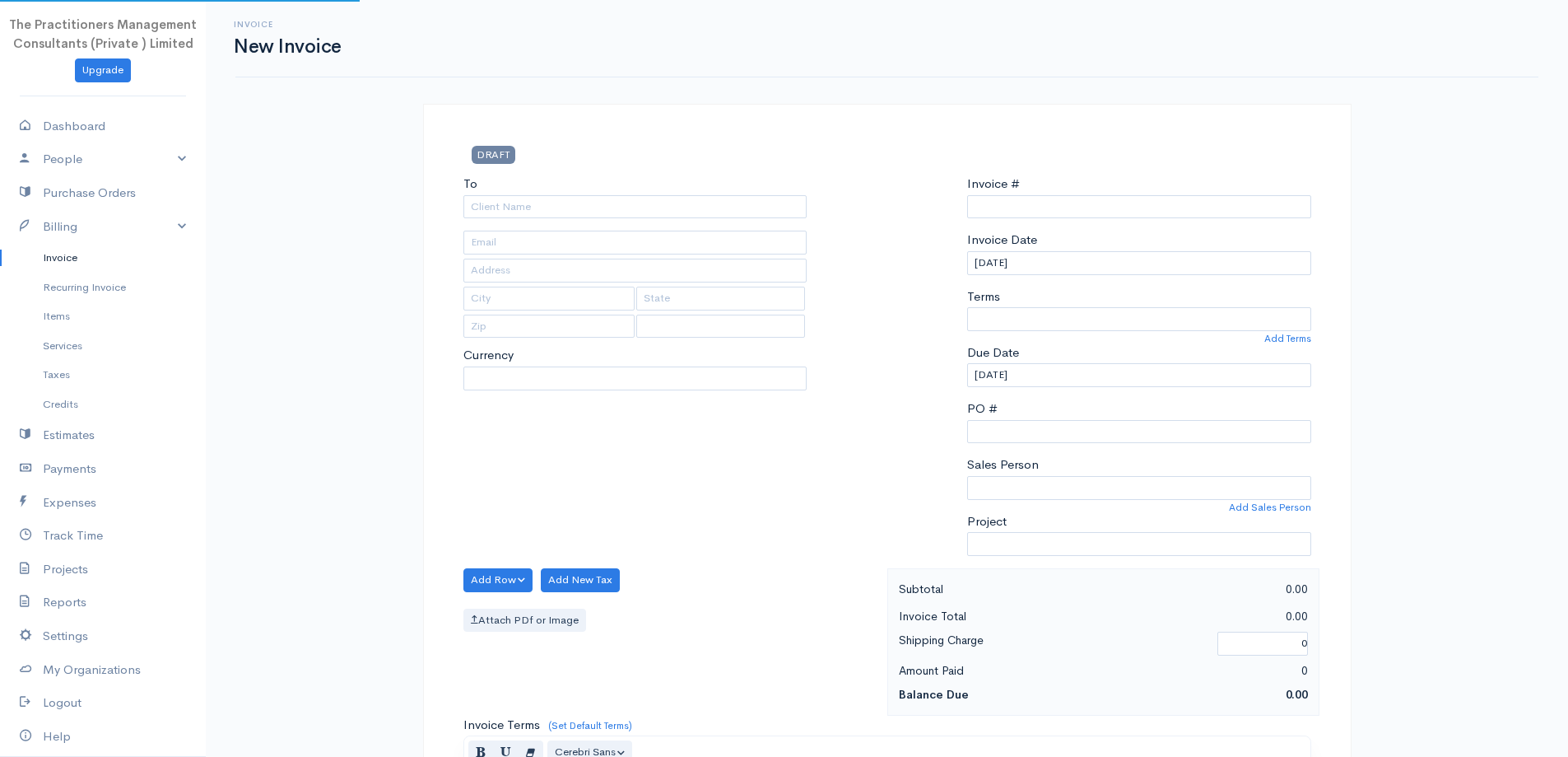
type input "0000008774"
select select "[GEOGRAPHIC_DATA]"
select select "PKR"
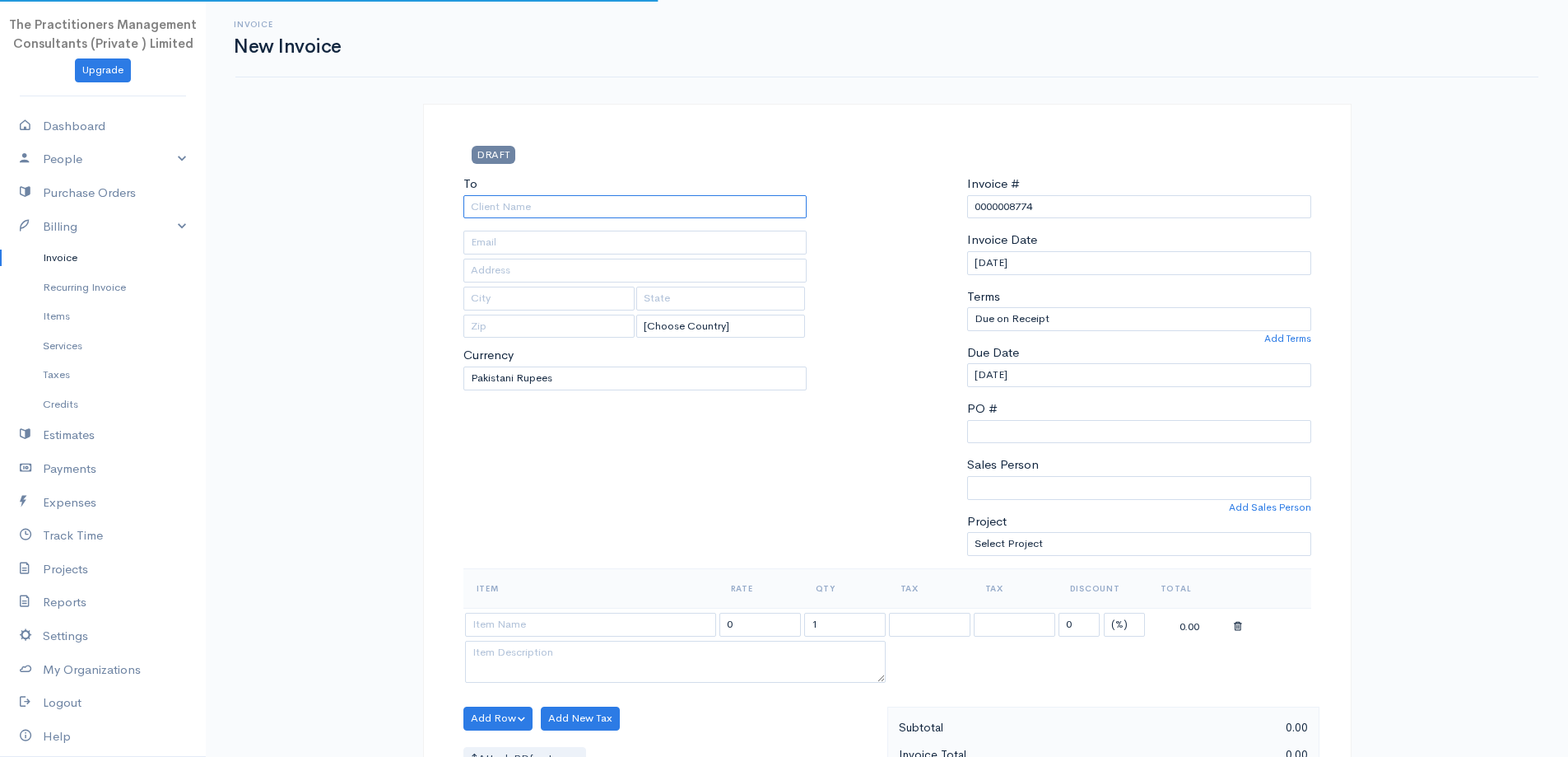
click at [599, 208] on input "To" at bounding box center [635, 207] width 344 height 24
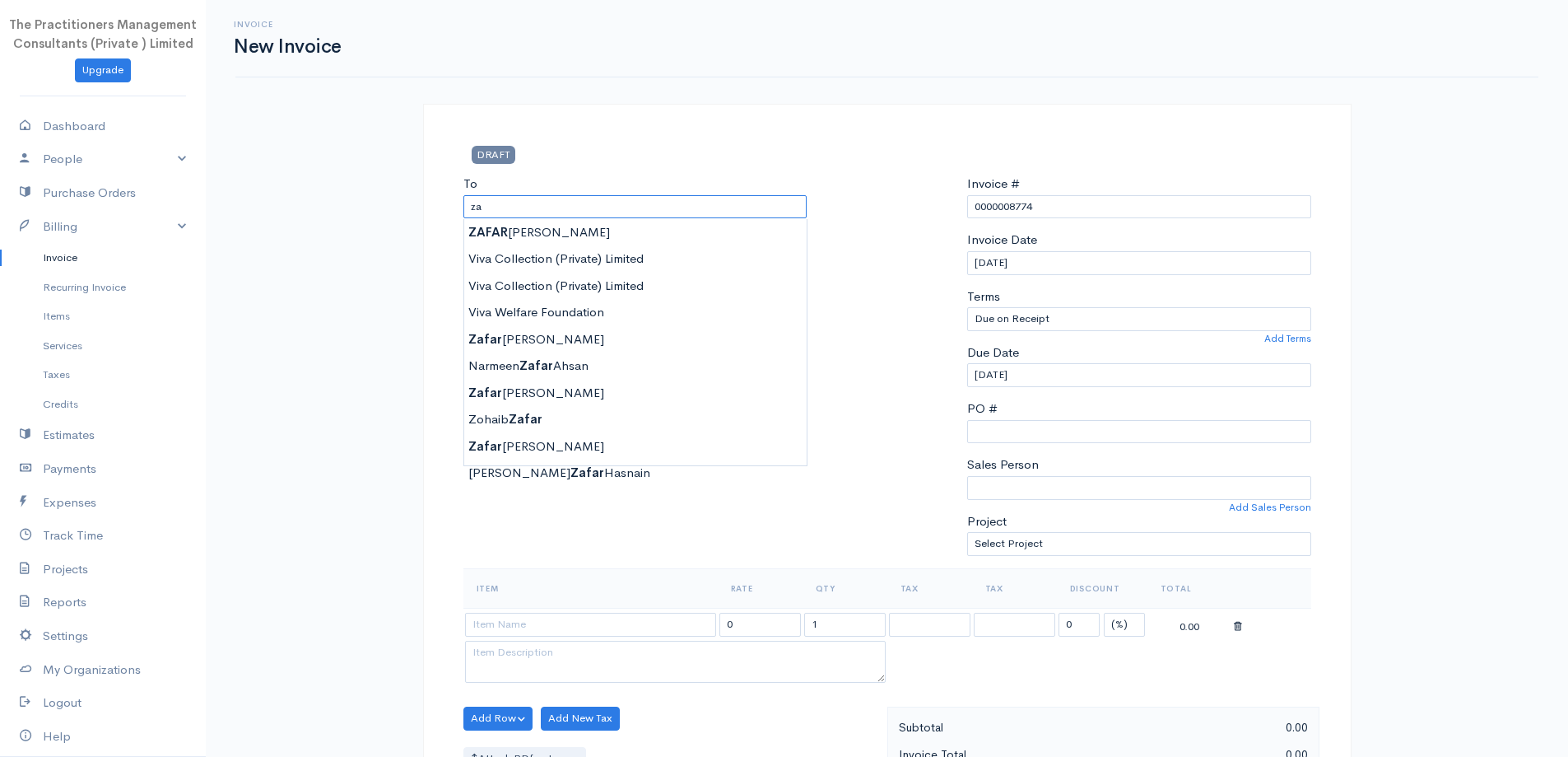
type input "z"
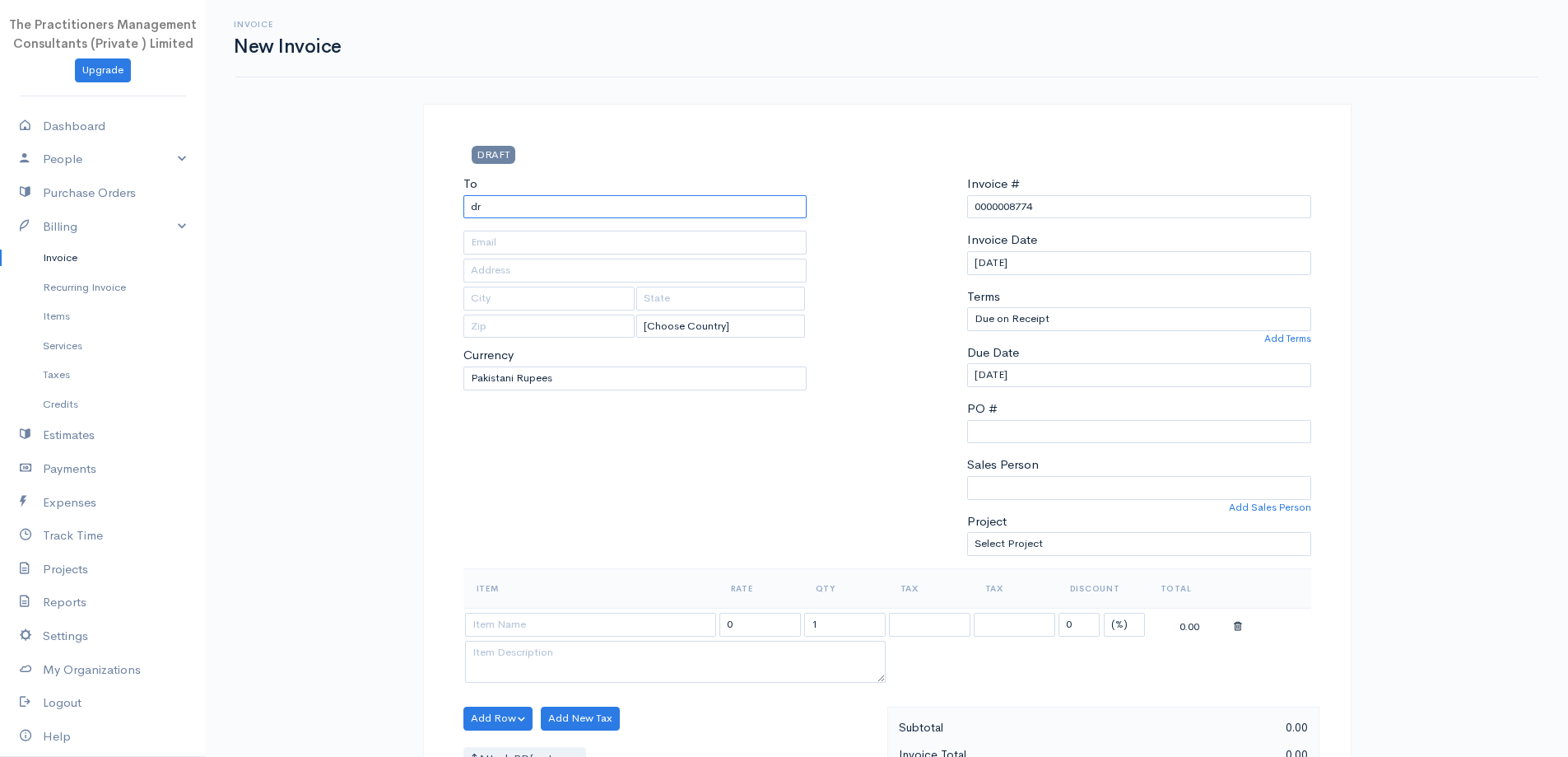
type input "d"
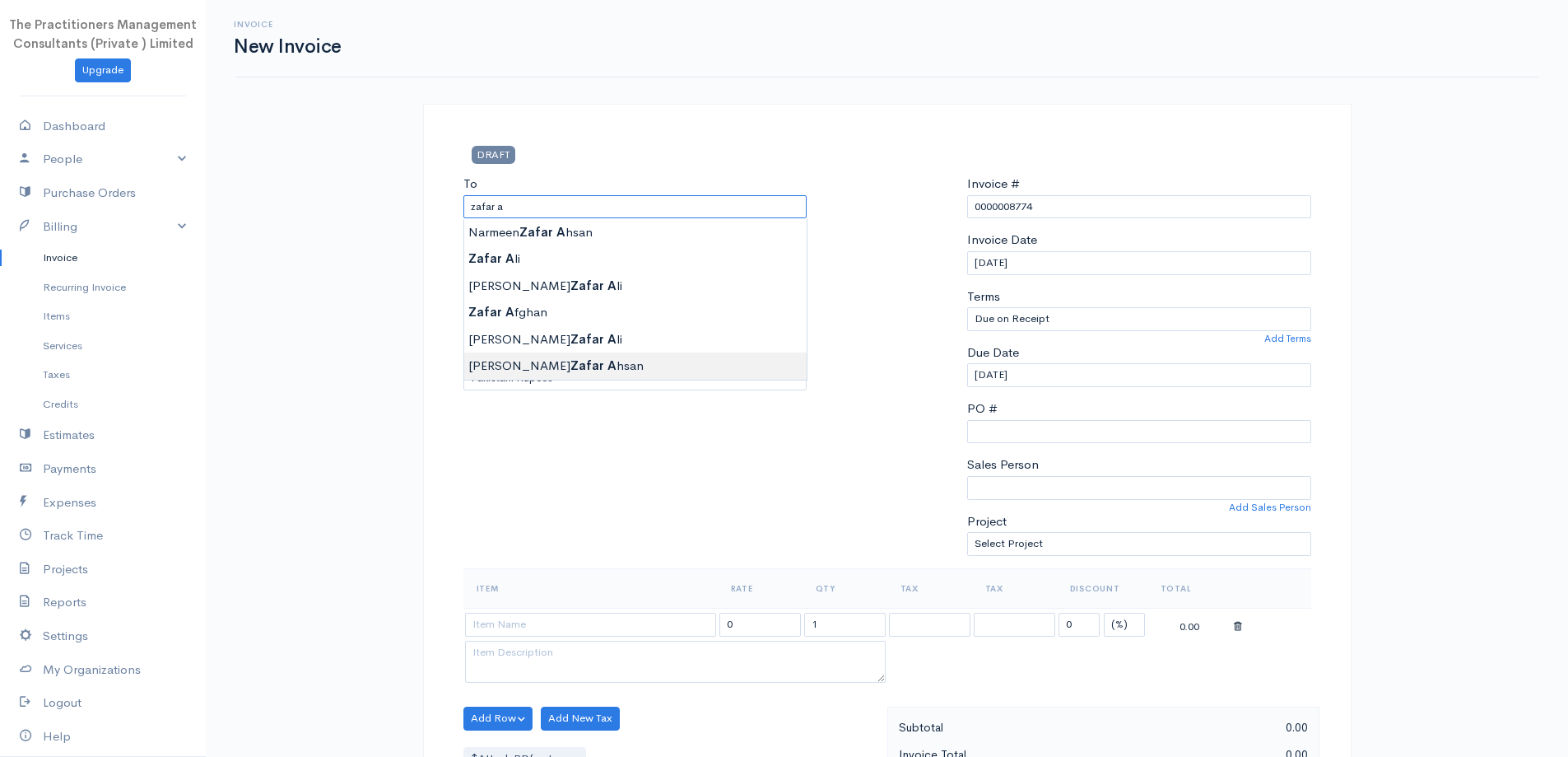
type input "[PERSON_NAME] [PERSON_NAME]"
click at [584, 365] on body "The Practitioners Management Consultants (Private ) Limited Upgrade Dashboard P…" at bounding box center [784, 722] width 1568 height 1445
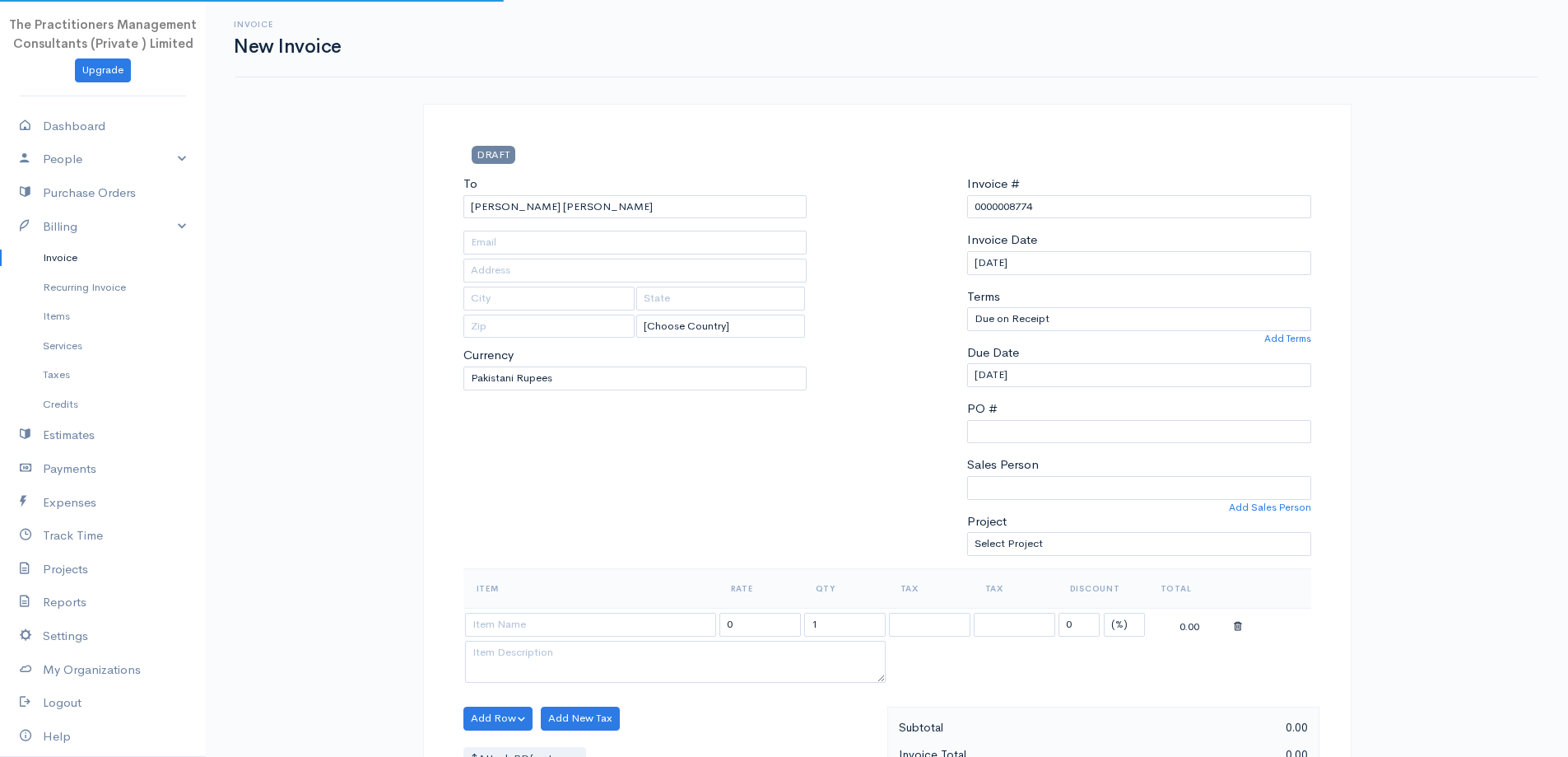
type input "1305"
type input "[GEOGRAPHIC_DATA]"
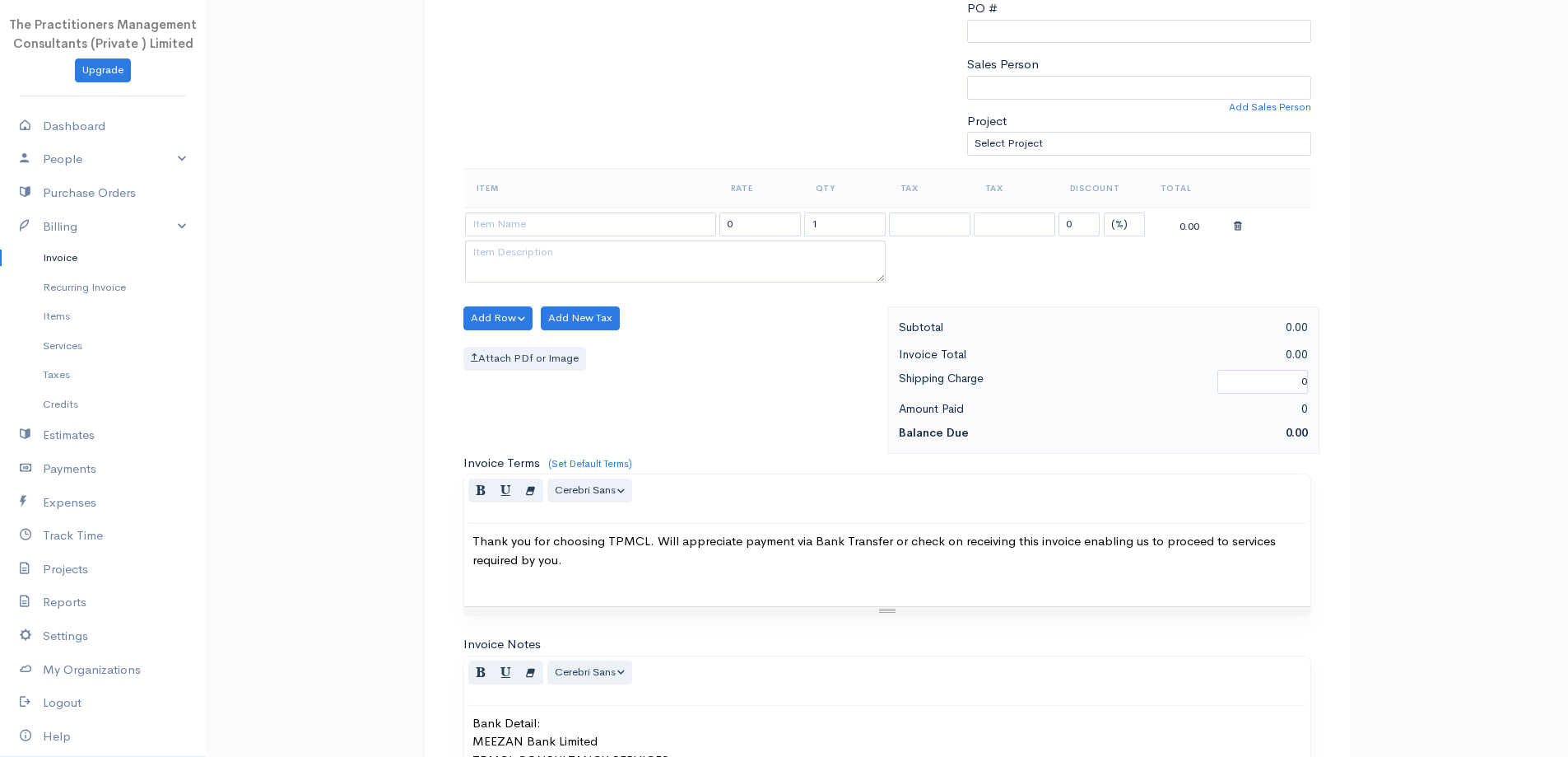
scroll to position [411, 0]
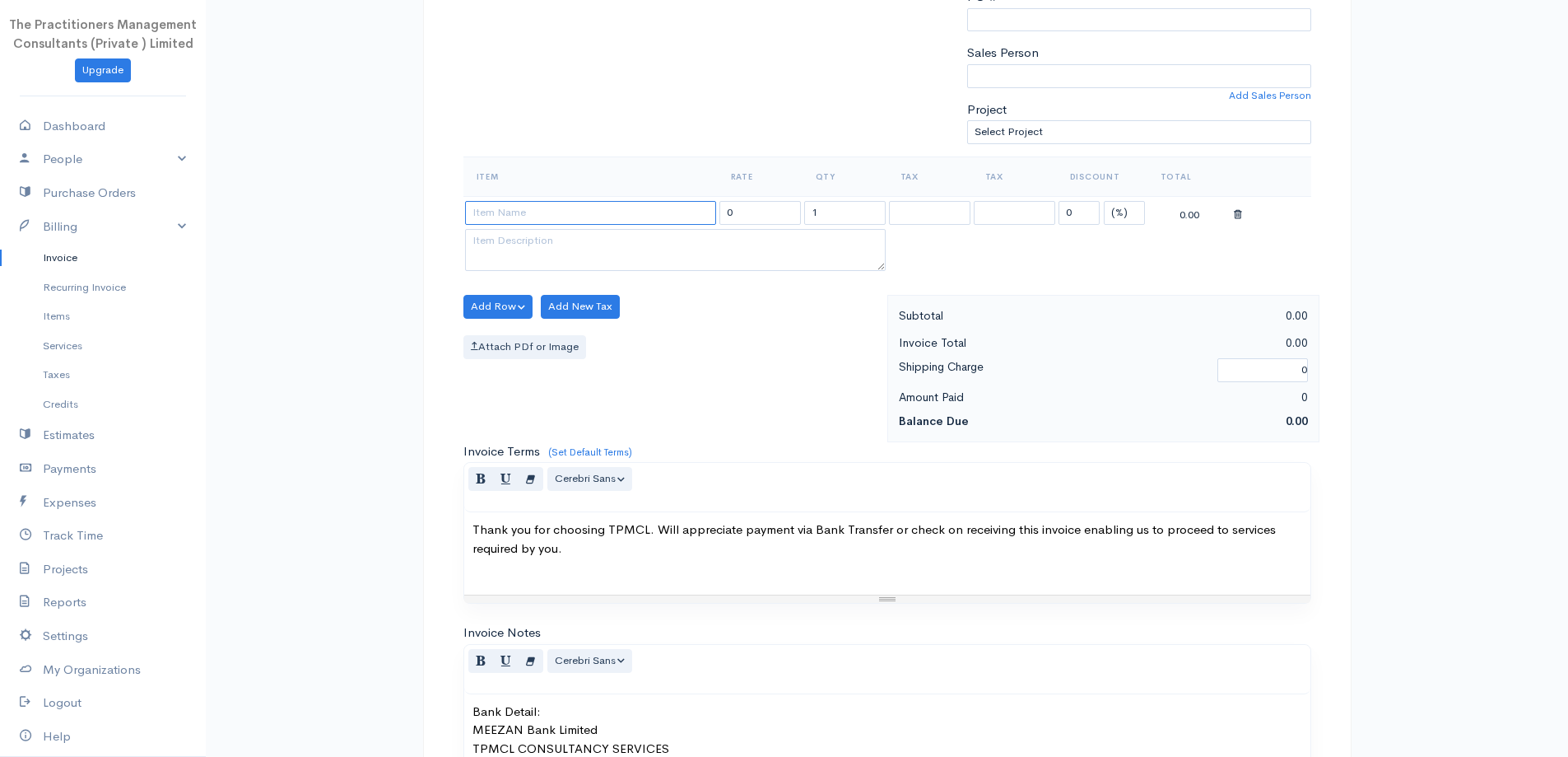
click at [612, 222] on input at bounding box center [590, 212] width 251 height 24
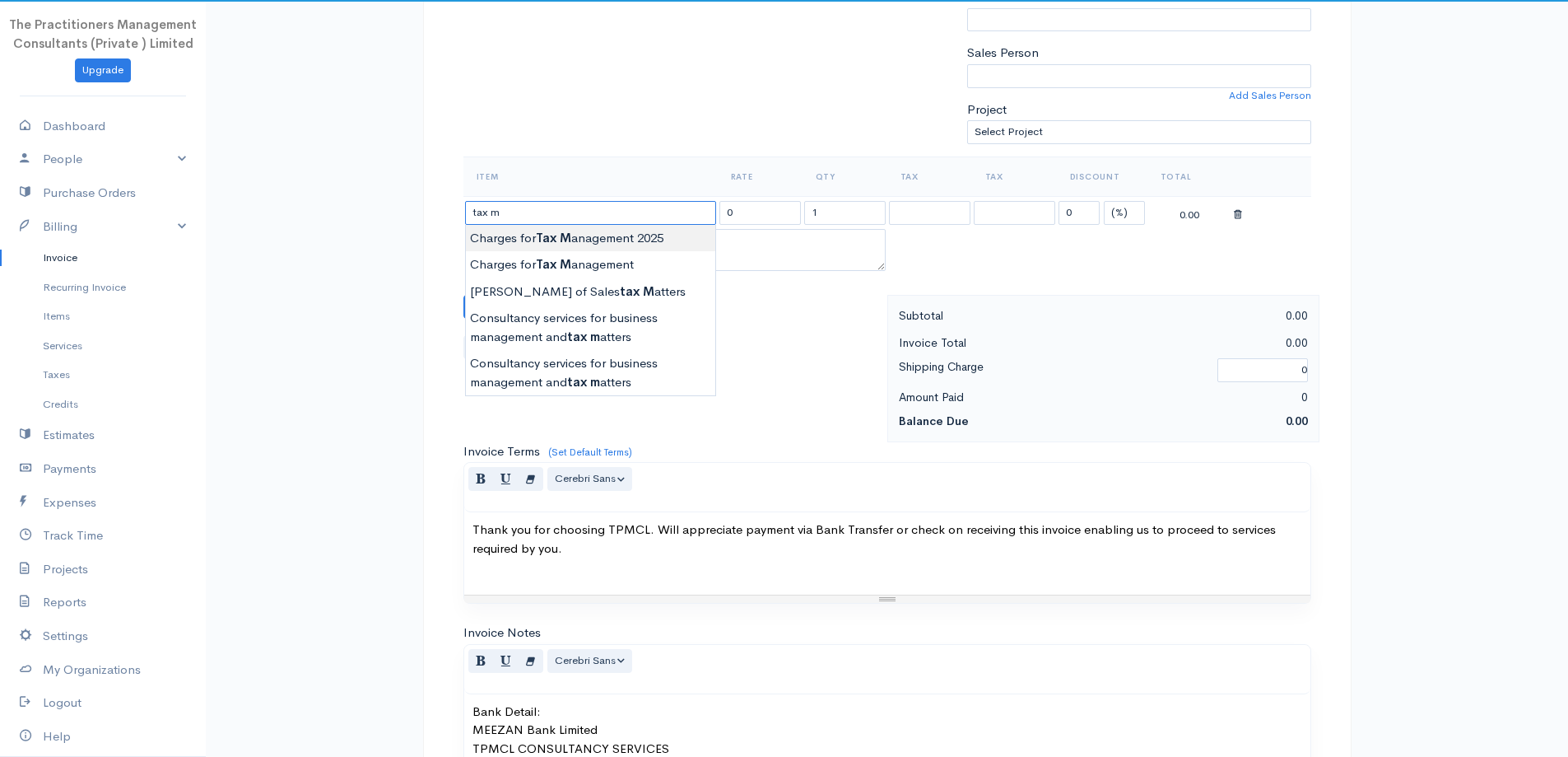
type input "Charges for Tax Management 2025"
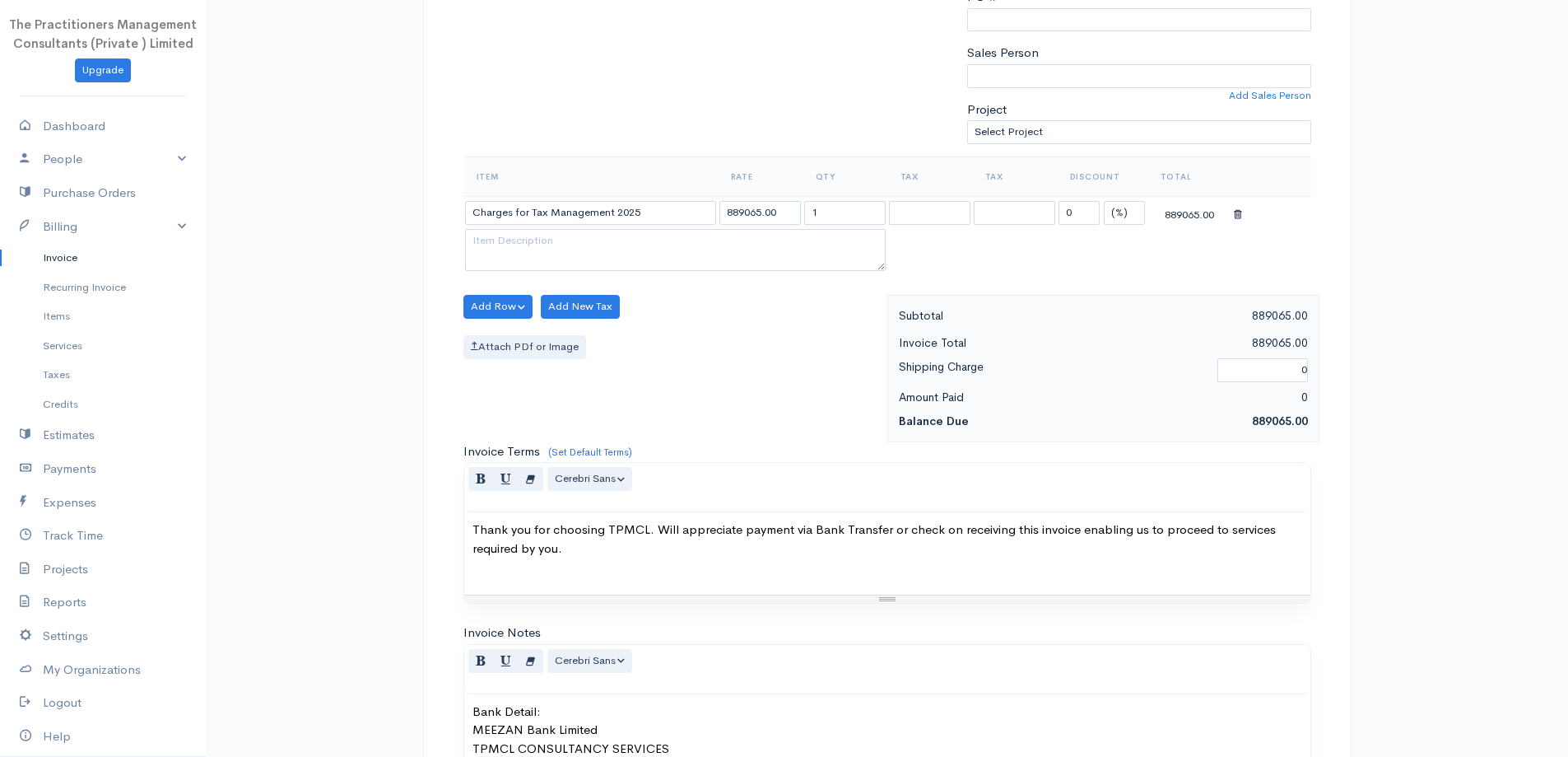
click at [649, 239] on body "The Practitioners Management Consultants (Private ) Limited Upgrade Dashboard P…" at bounding box center [784, 311] width 1568 height 1445
drag, startPoint x: 761, startPoint y: 217, endPoint x: 667, endPoint y: 212, distance: 94.1
click at [667, 212] on tr "Charges for Tax Management 2025 889065.00 1 0 (%) Flat 889065.00" at bounding box center [887, 212] width 848 height 32
type input "225000.00"
click at [766, 351] on div "Attach PDf or Image" at bounding box center [671, 347] width 416 height 24
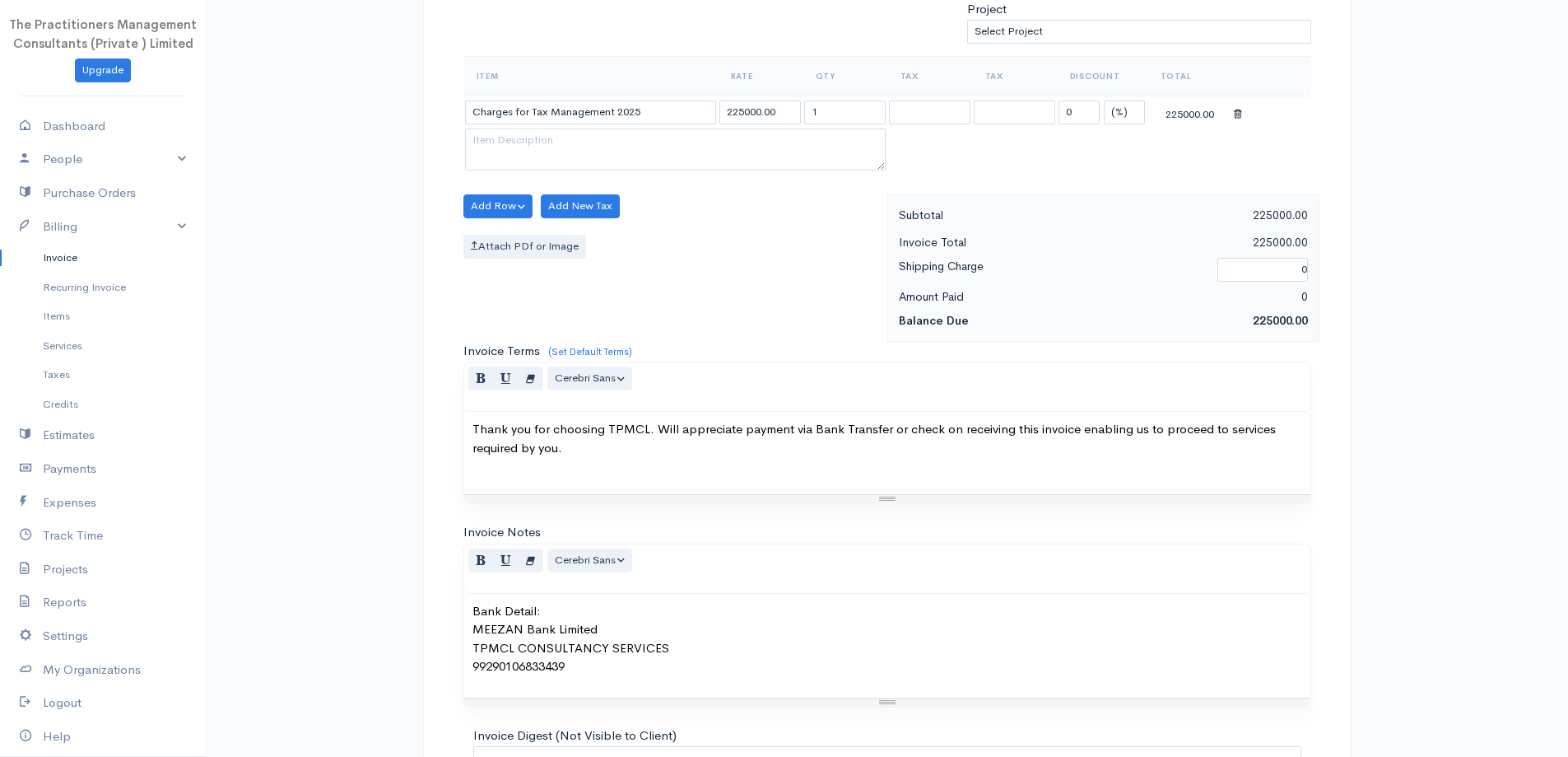
scroll to position [688, 0]
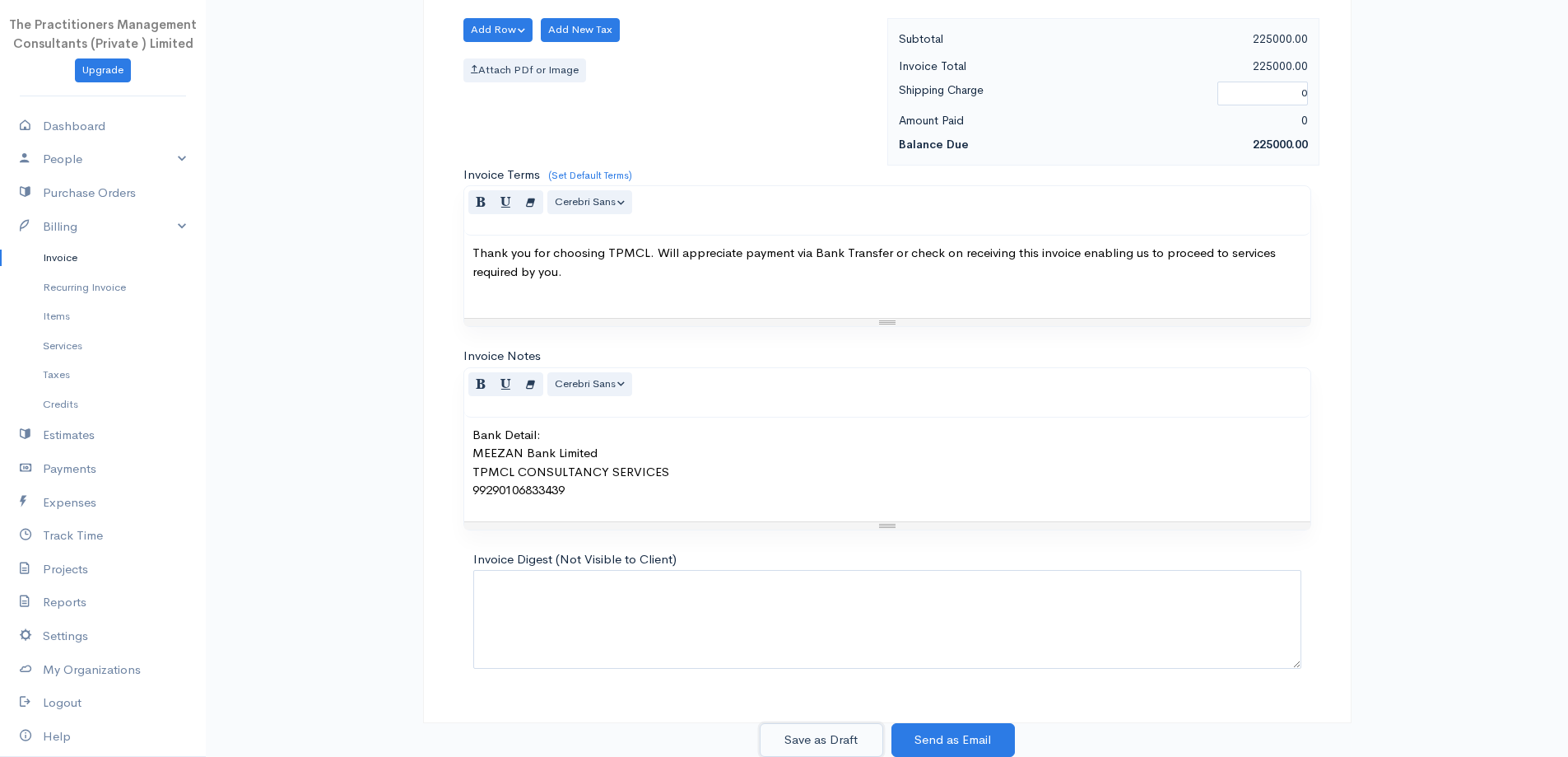
click at [840, 748] on button "Save as Draft" at bounding box center [821, 740] width 123 height 34
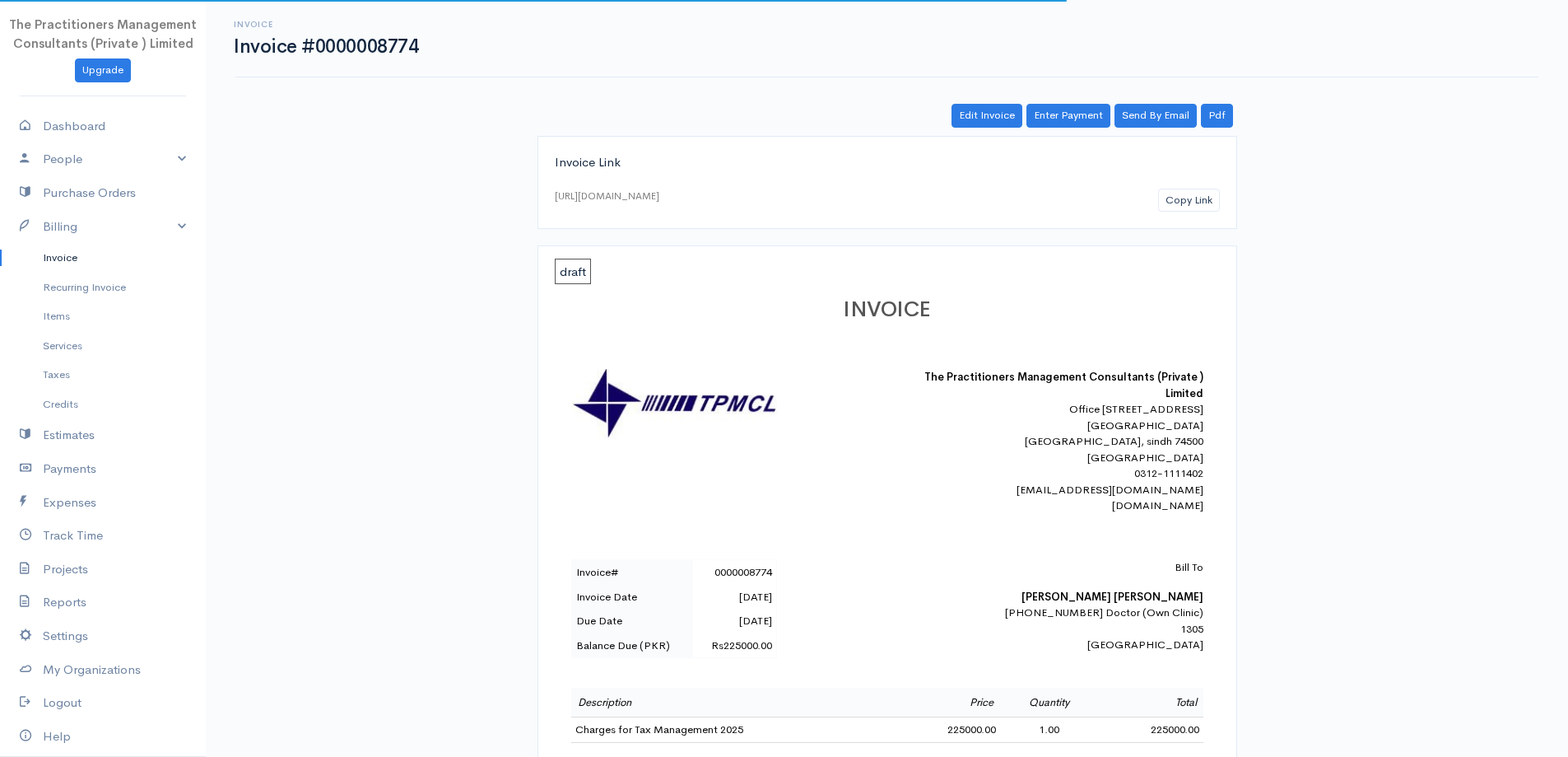
click at [126, 260] on link "Invoice" at bounding box center [102, 257] width 206 height 29
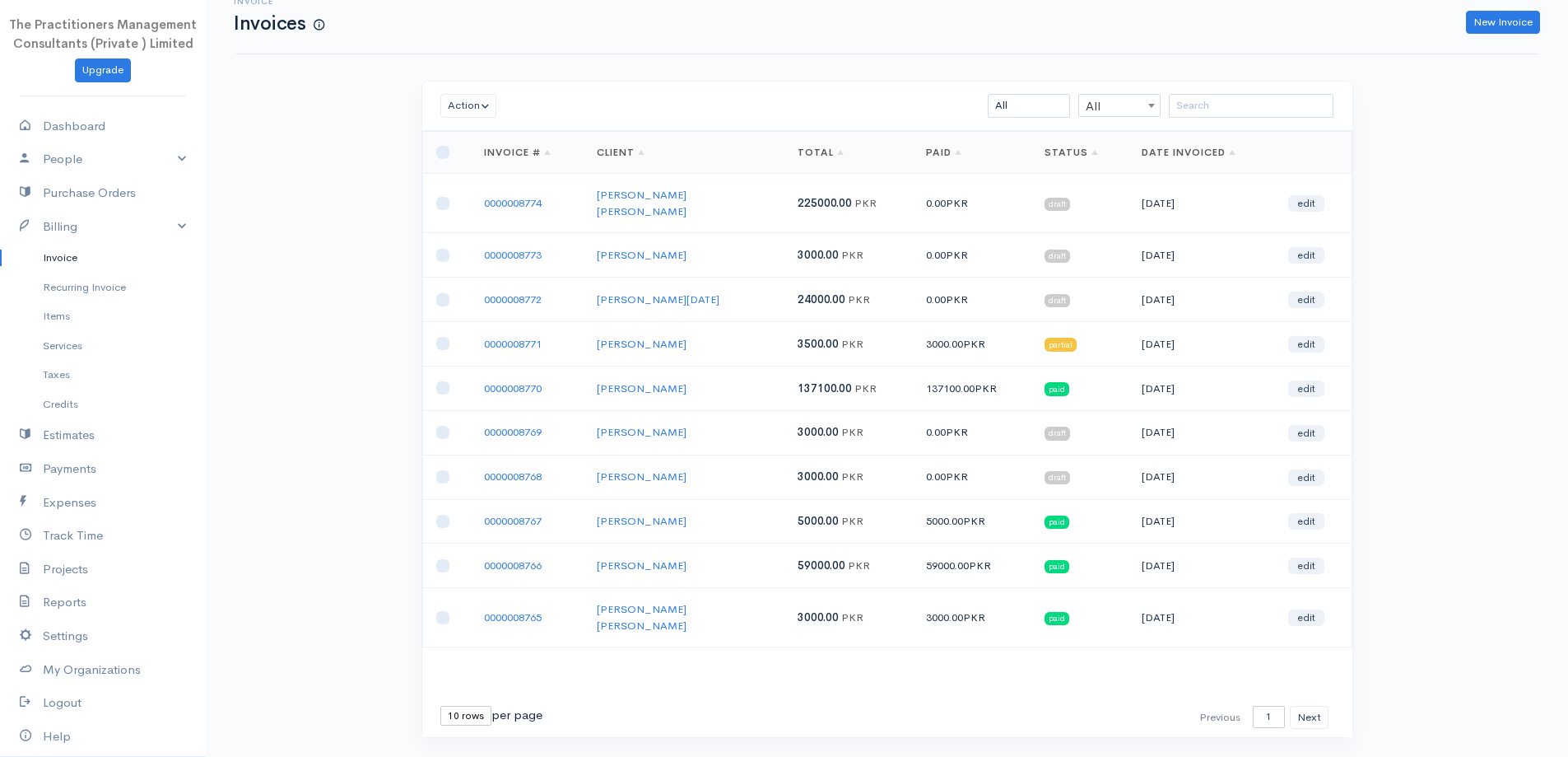
scroll to position [35, 0]
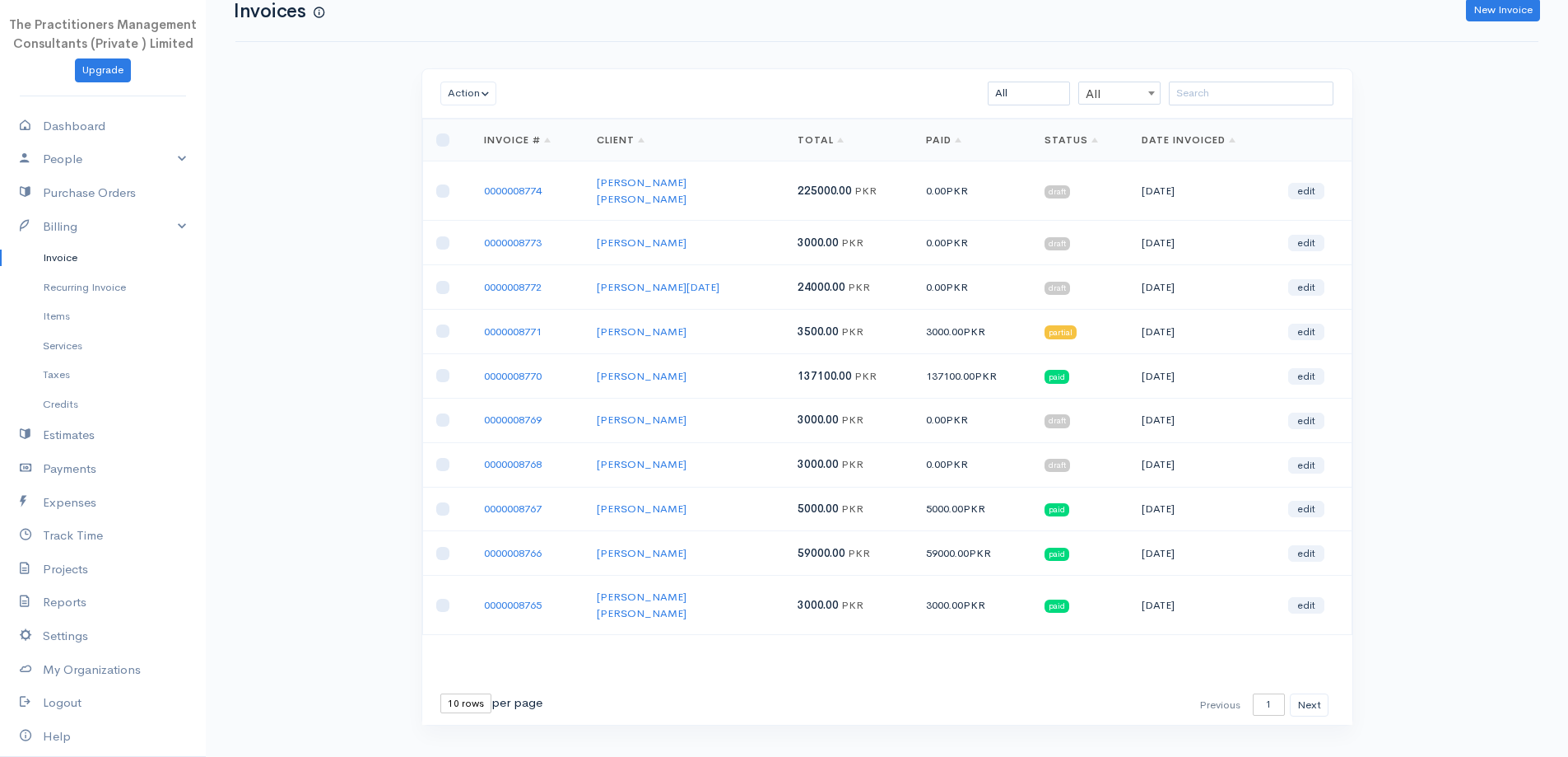
click at [468, 694] on select "10 rows 25 rows 50 rows" at bounding box center [466, 703] width 51 height 20
click at [462, 694] on select "10 rows 25 rows 50 rows" at bounding box center [466, 703] width 51 height 20
select select "50"
click at [441, 694] on select "10 rows 25 rows 50 rows" at bounding box center [466, 703] width 51 height 20
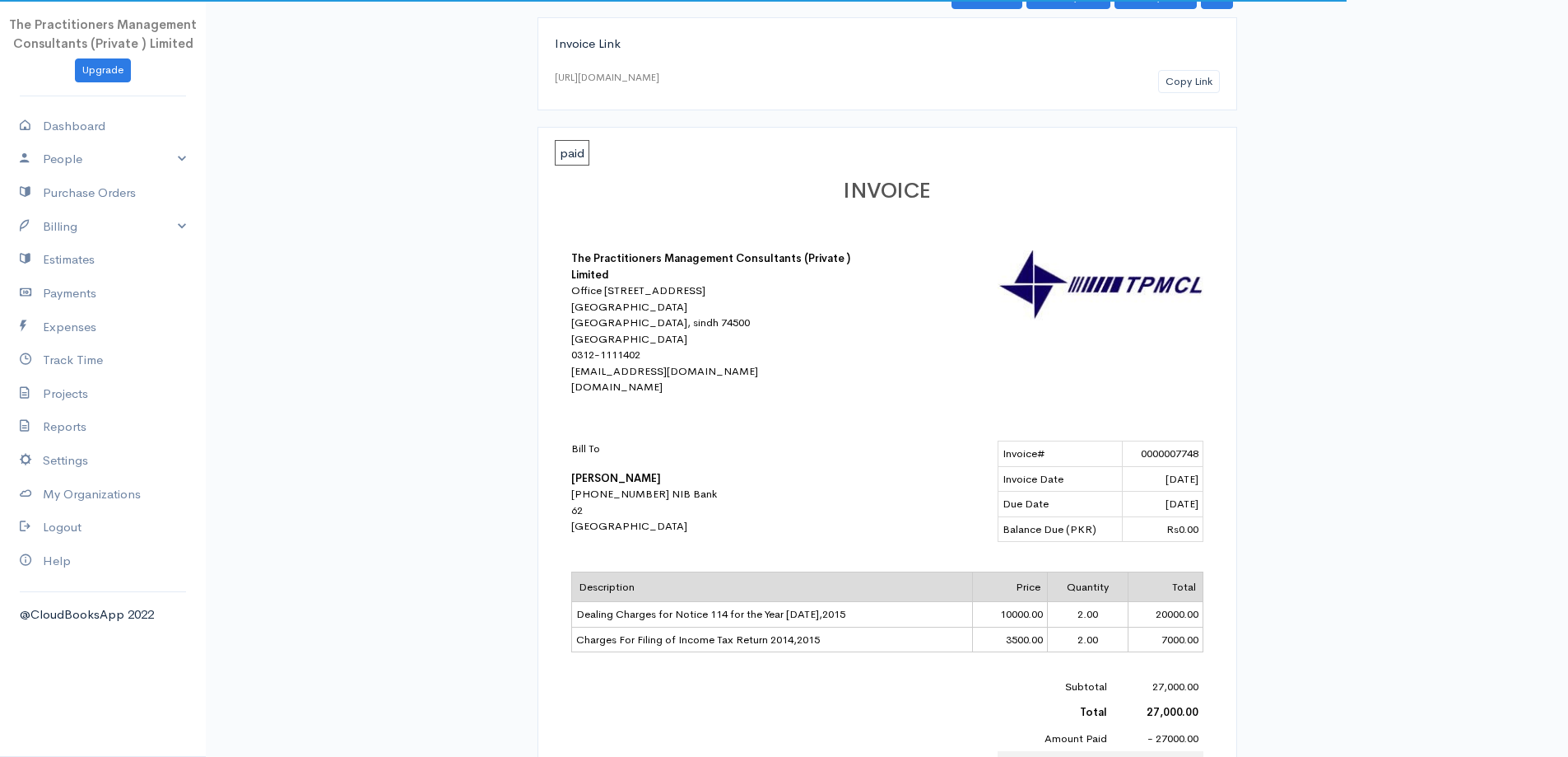
scroll to position [247, 0]
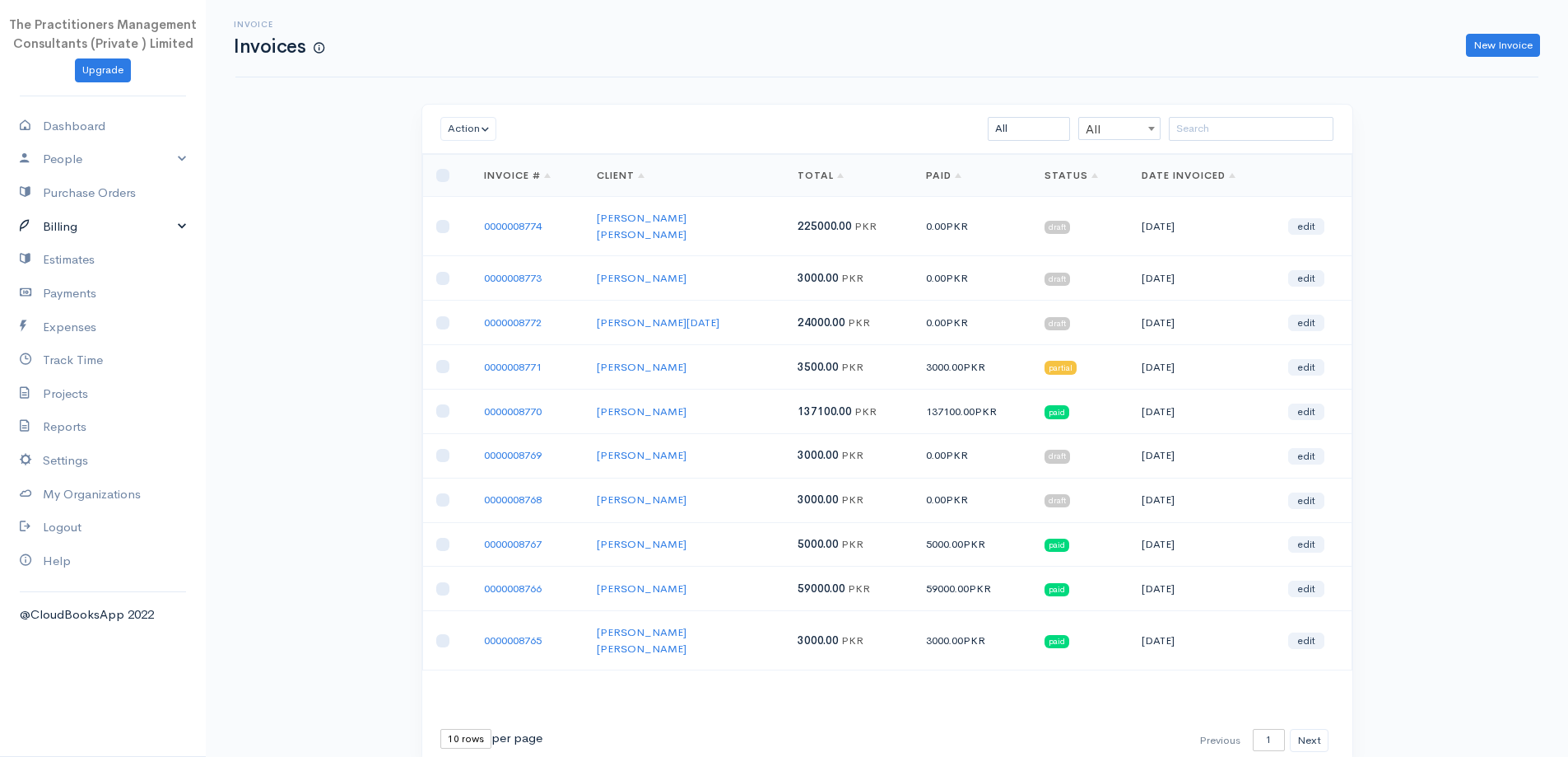
click at [66, 220] on link "Billing" at bounding box center [102, 227] width 206 height 34
click at [58, 253] on link "Invoice" at bounding box center [102, 257] width 206 height 29
click at [1225, 138] on input "search" at bounding box center [1252, 128] width 165 height 24
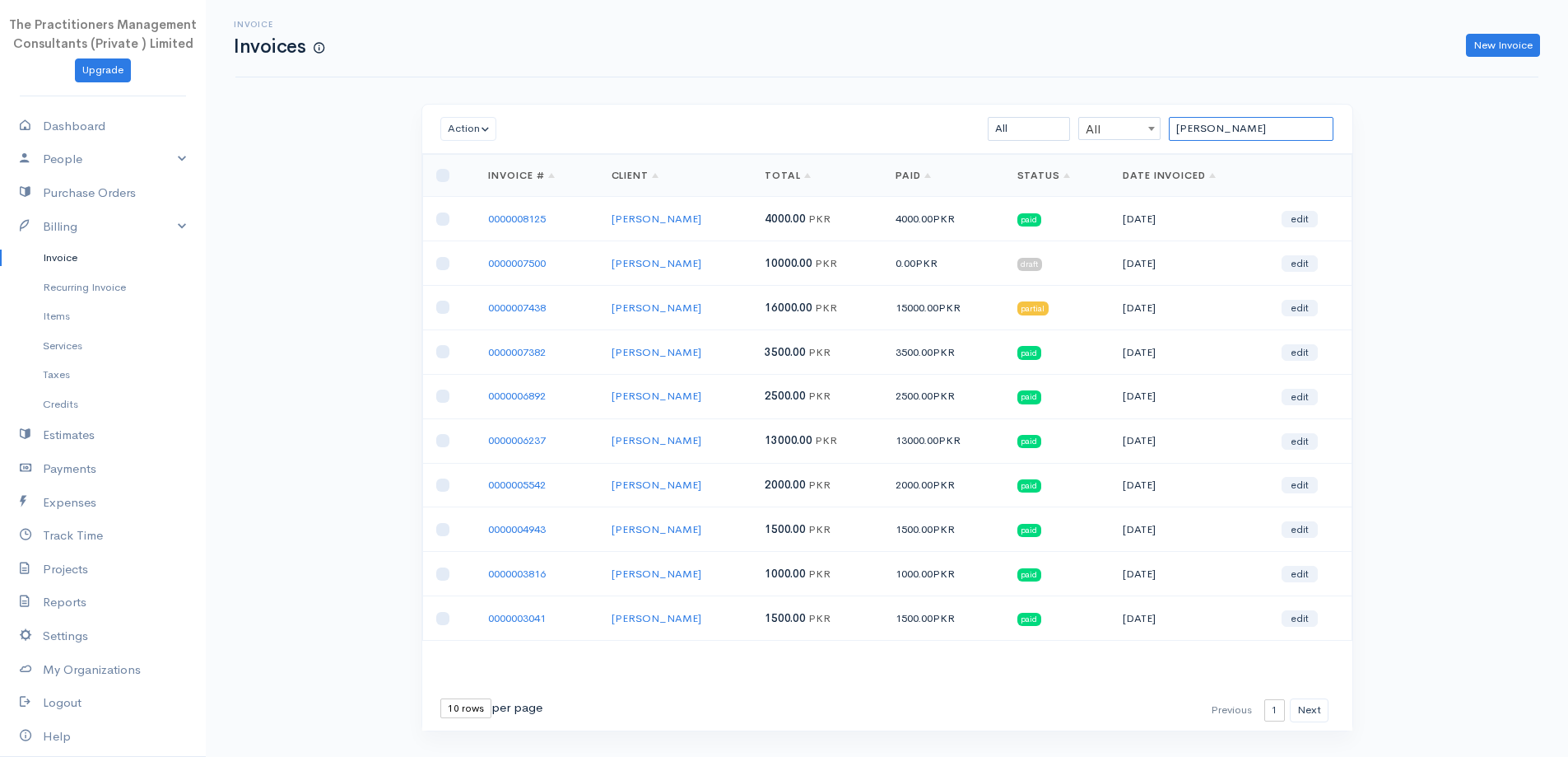
type input "kamran ah"
